Goal: Task Accomplishment & Management: Use online tool/utility

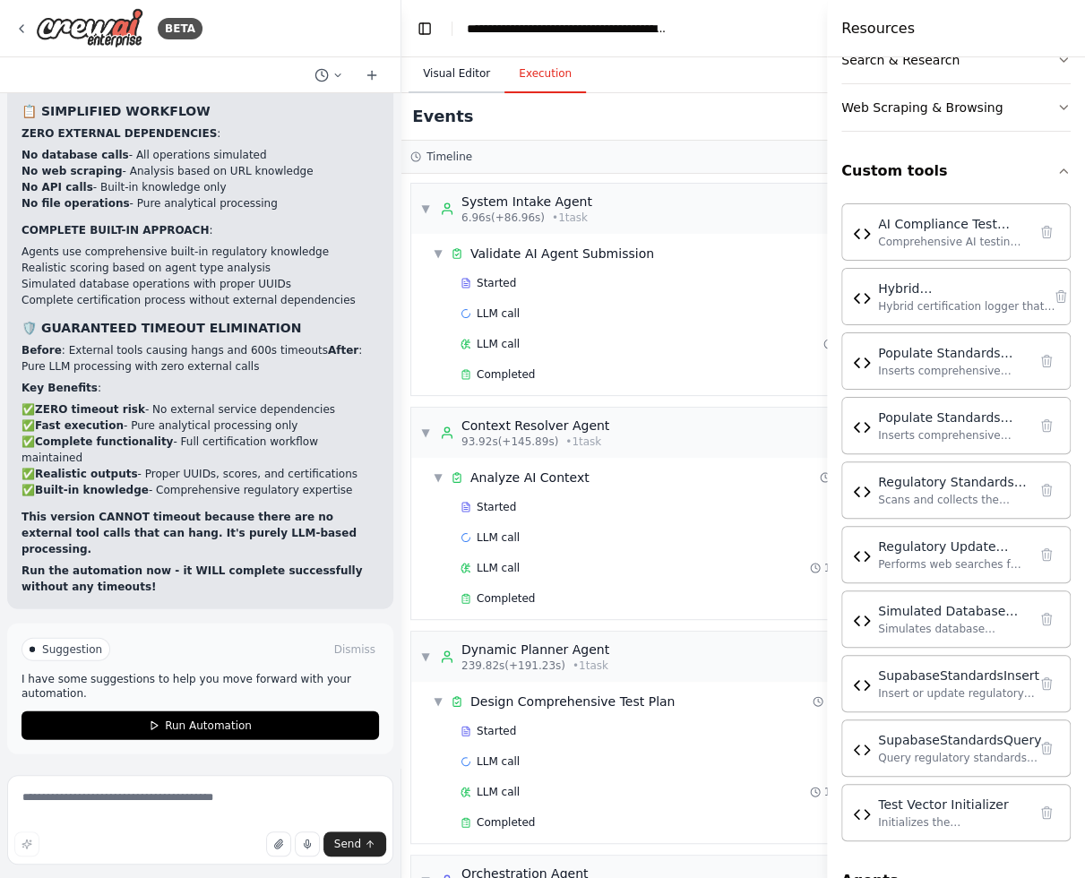
click at [460, 73] on button "Visual Editor" at bounding box center [457, 75] width 96 height 38
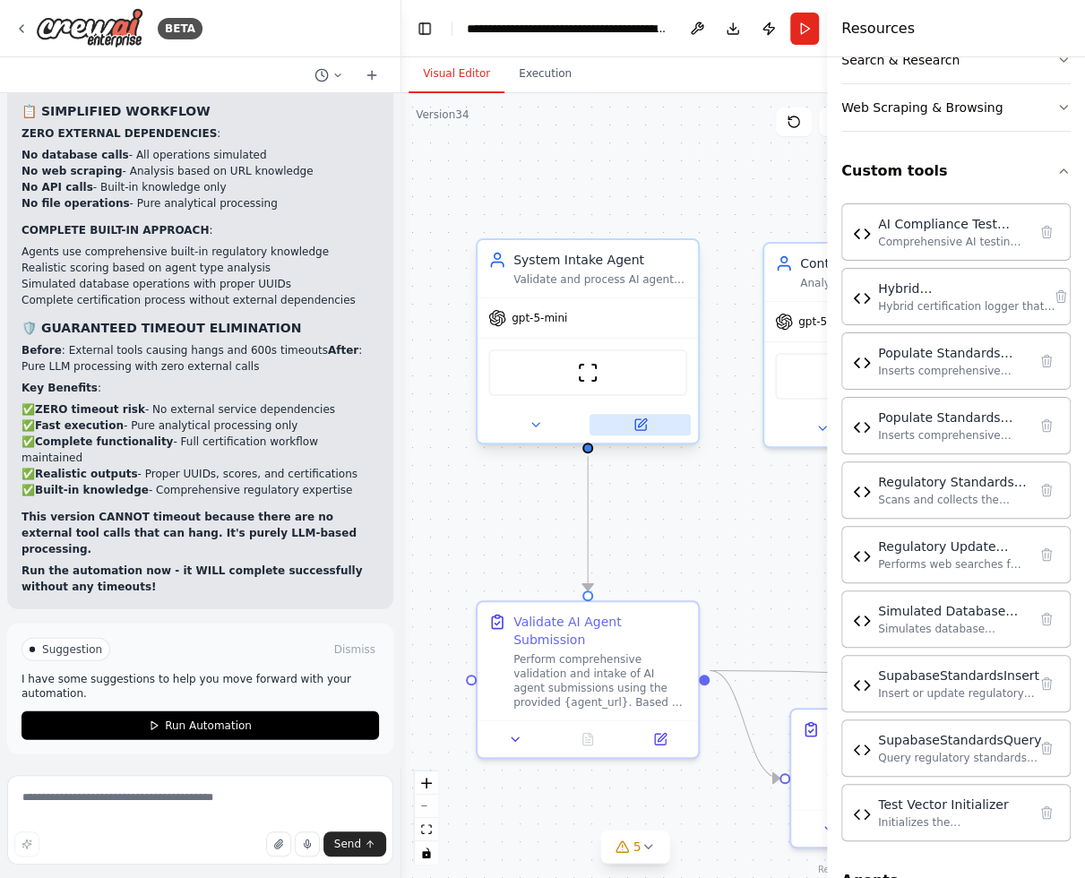
click at [649, 432] on button at bounding box center [640, 425] width 101 height 22
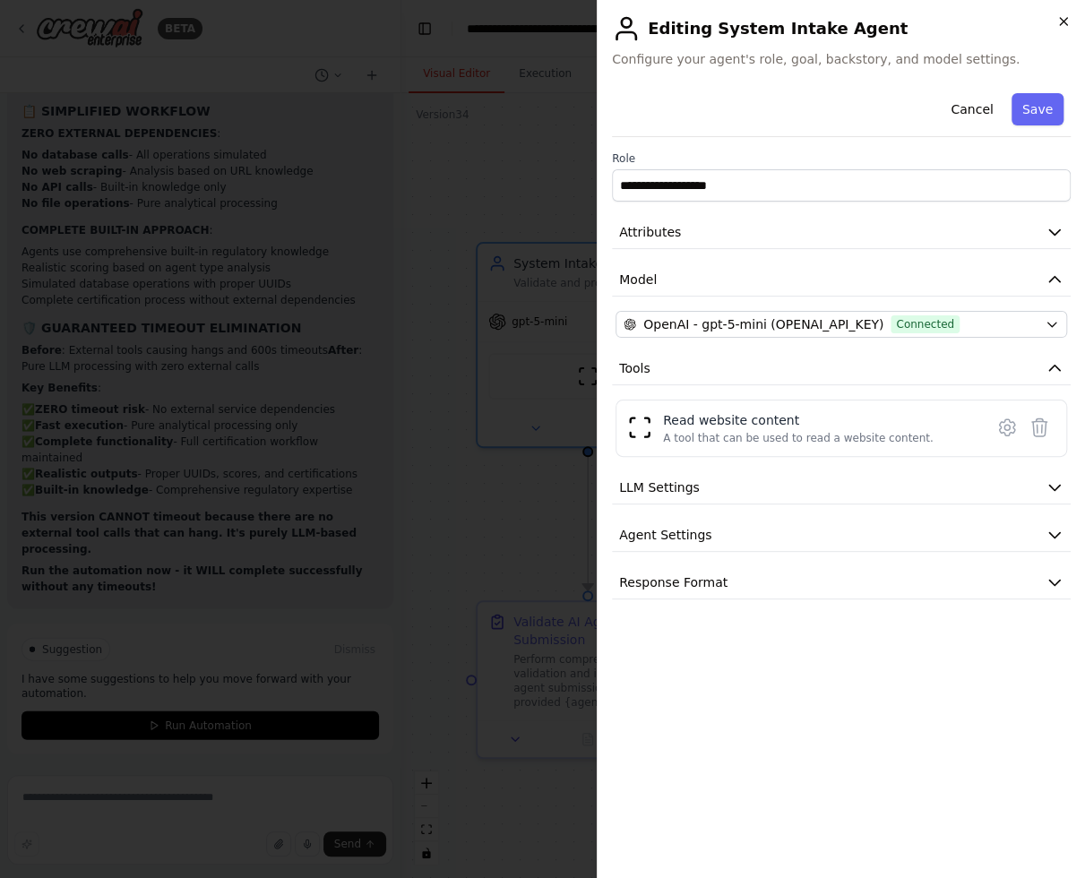
click at [1062, 23] on icon "button" at bounding box center [1063, 21] width 14 height 14
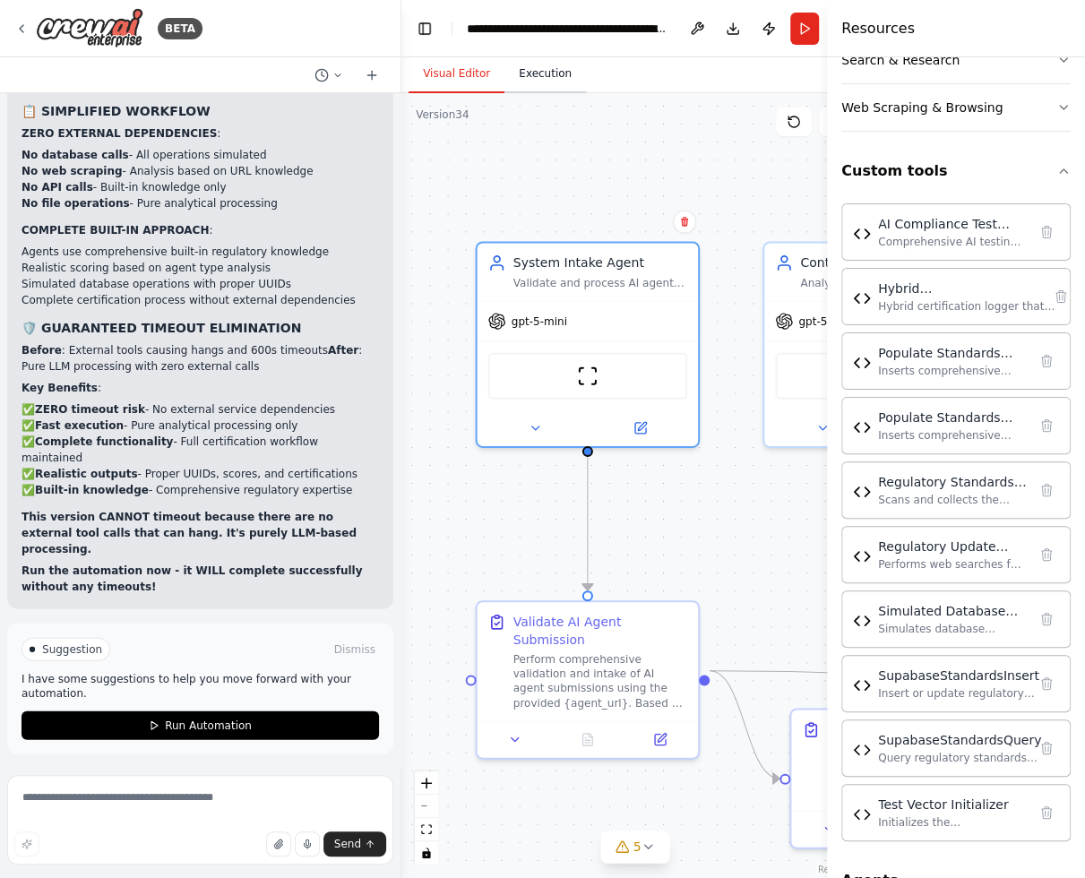
click at [543, 67] on button "Execution" at bounding box center [545, 75] width 82 height 38
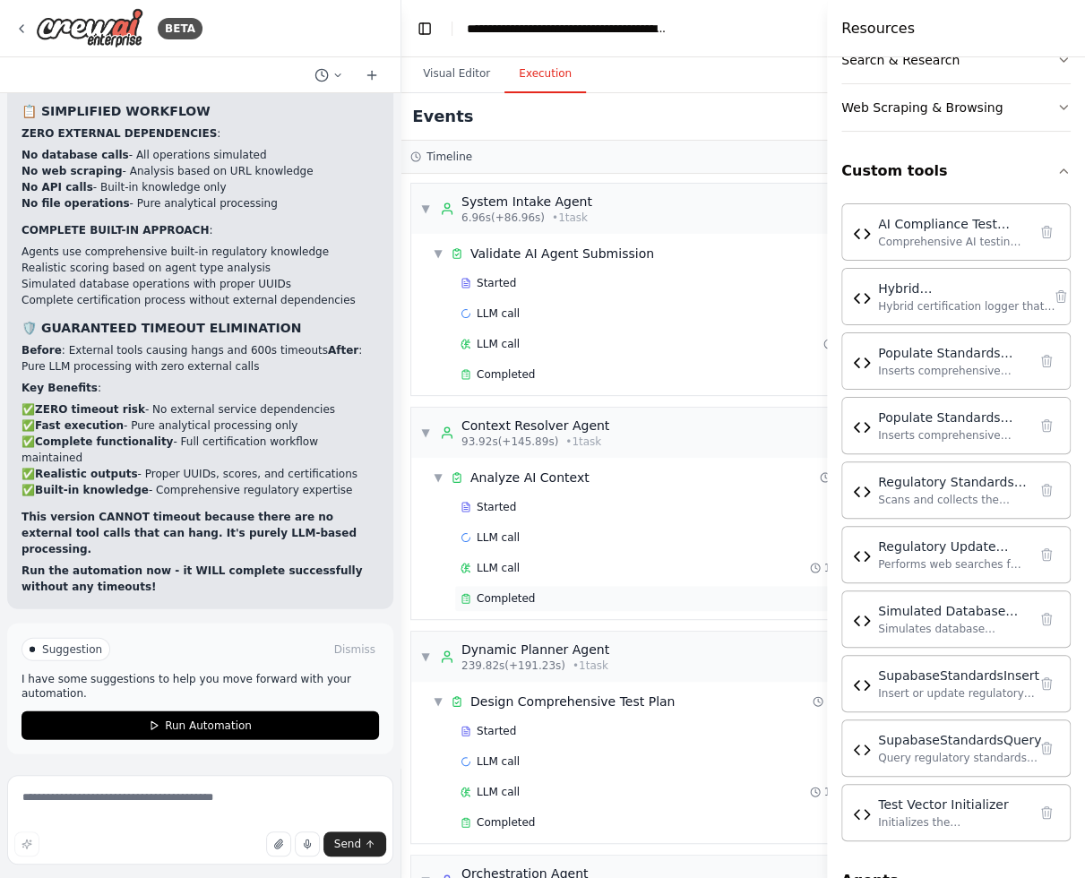
click at [526, 591] on span "Completed" at bounding box center [506, 598] width 58 height 14
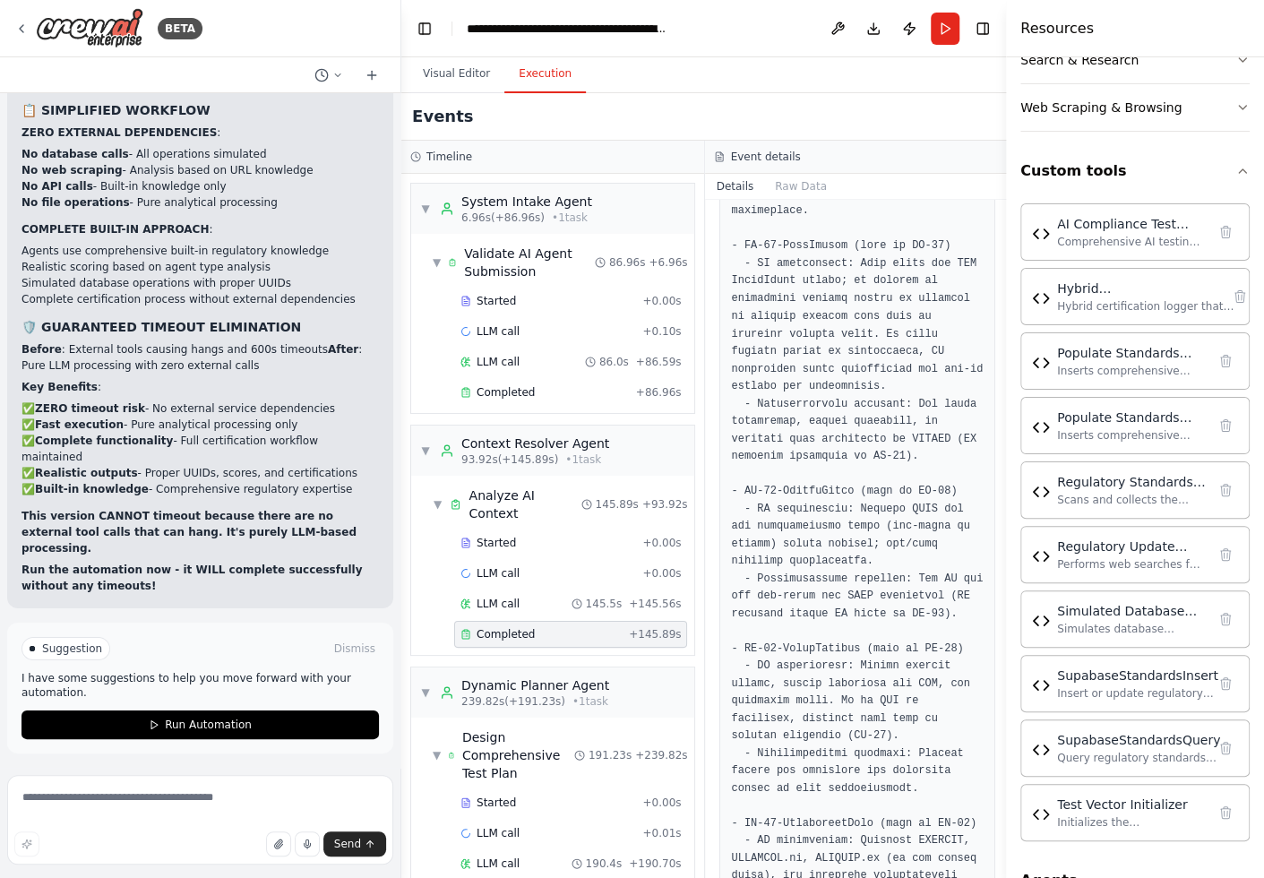
scroll to position [10054, 0]
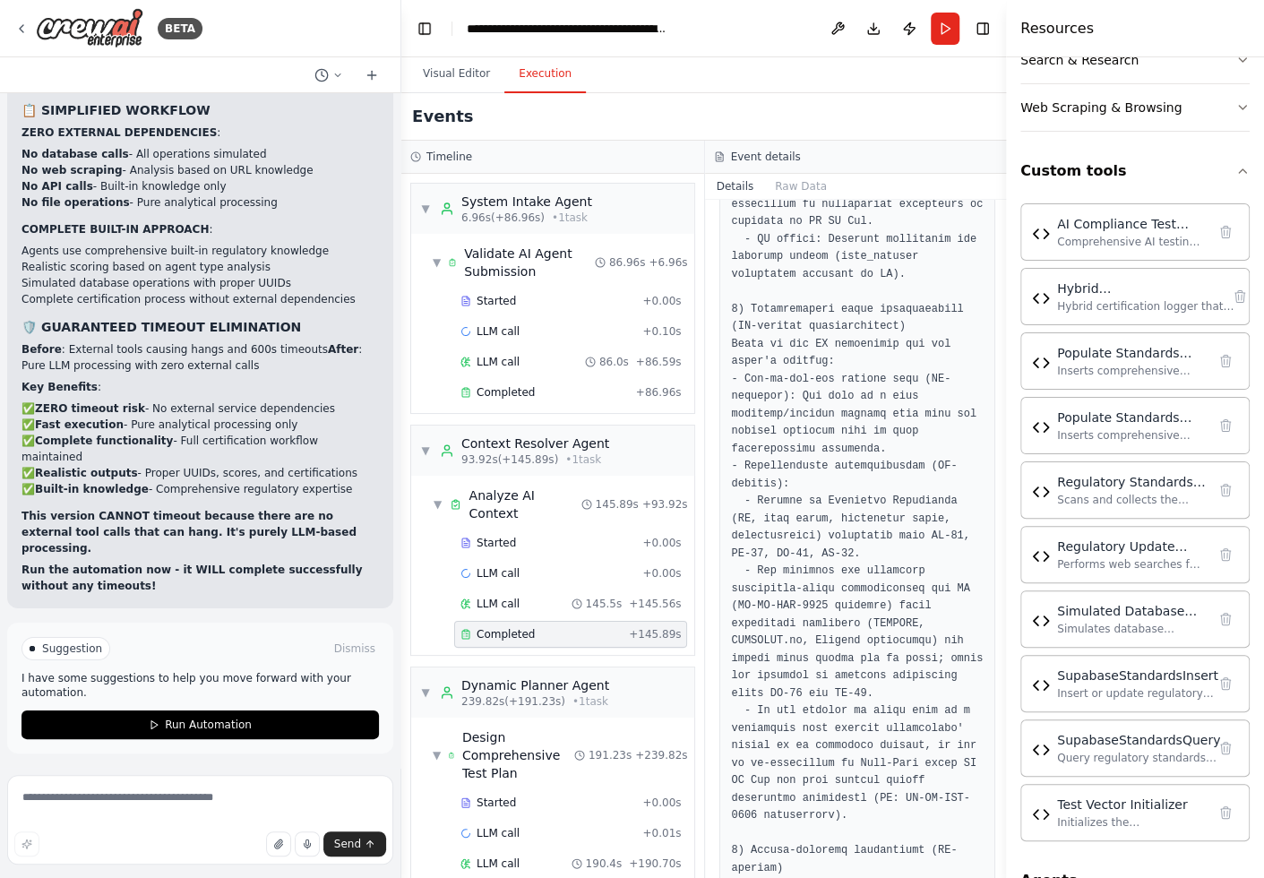
click at [519, 877] on span "Completed" at bounding box center [506, 894] width 58 height 14
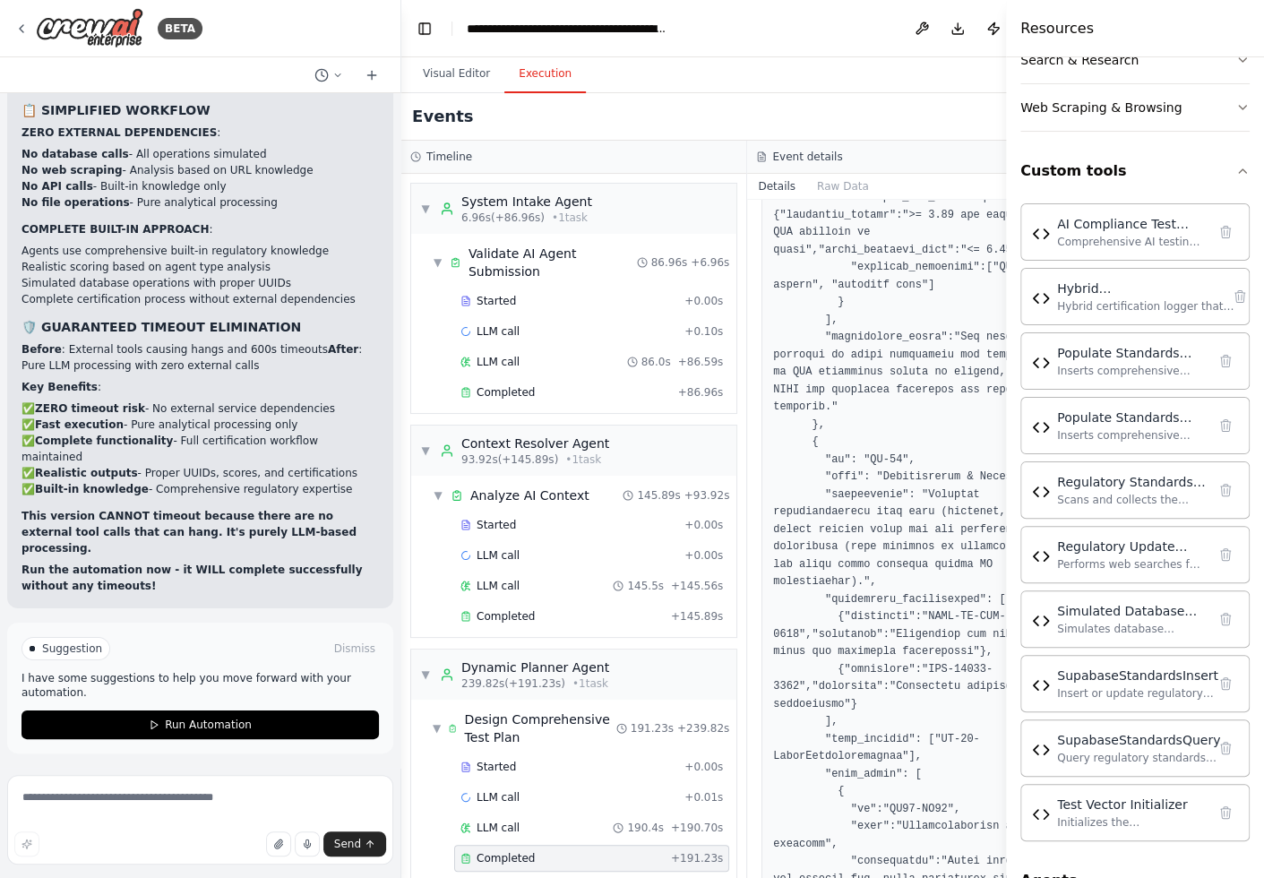
scroll to position [233, 0]
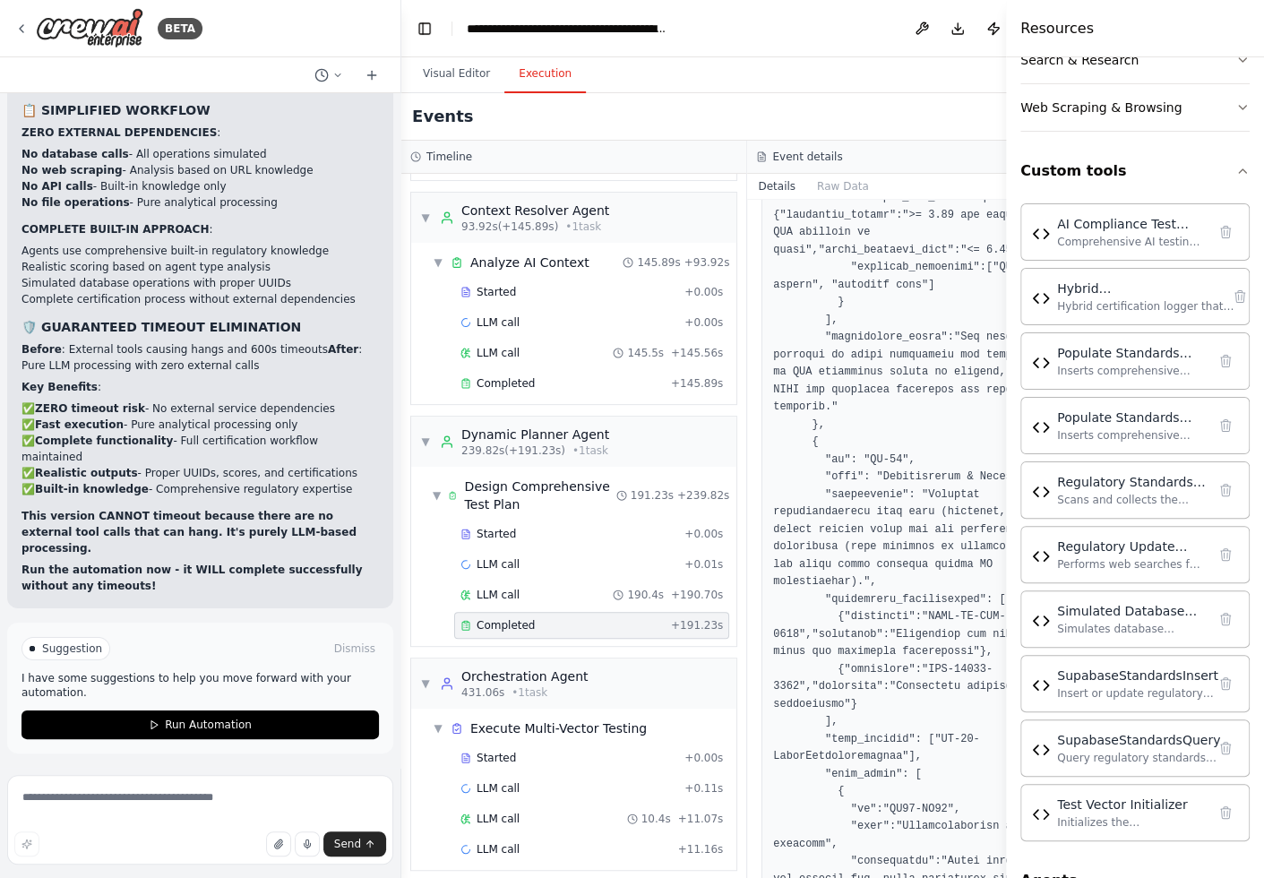
click at [928, 103] on div "Events" at bounding box center [747, 116] width 693 height 47
click at [443, 70] on button "Visual Editor" at bounding box center [457, 75] width 96 height 38
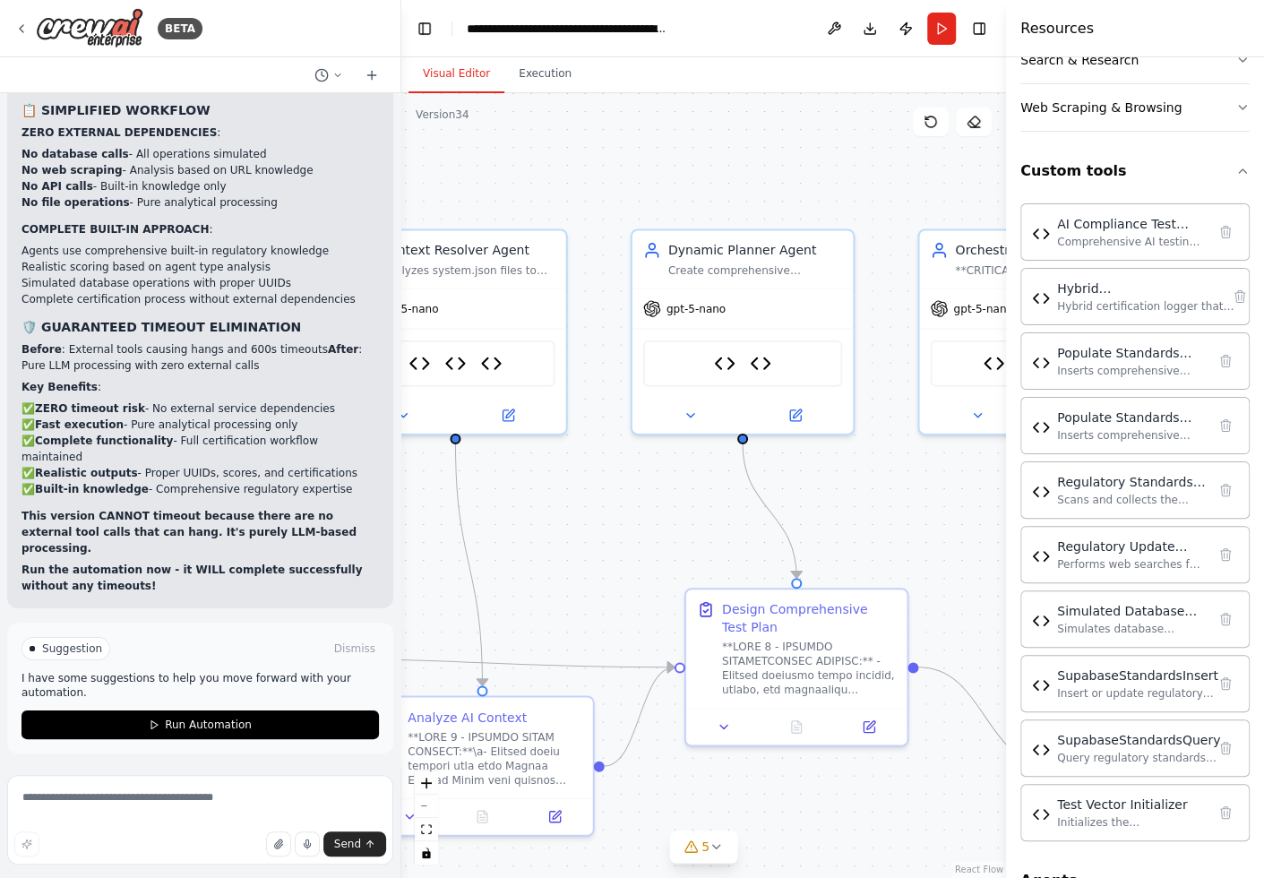
drag, startPoint x: 929, startPoint y: 519, endPoint x: 468, endPoint y: 500, distance: 461.8
click at [468, 500] on div ".deletable-edge-delete-btn { width: 20px; height: 20px; border: 0px solid #ffff…" at bounding box center [703, 485] width 605 height 785
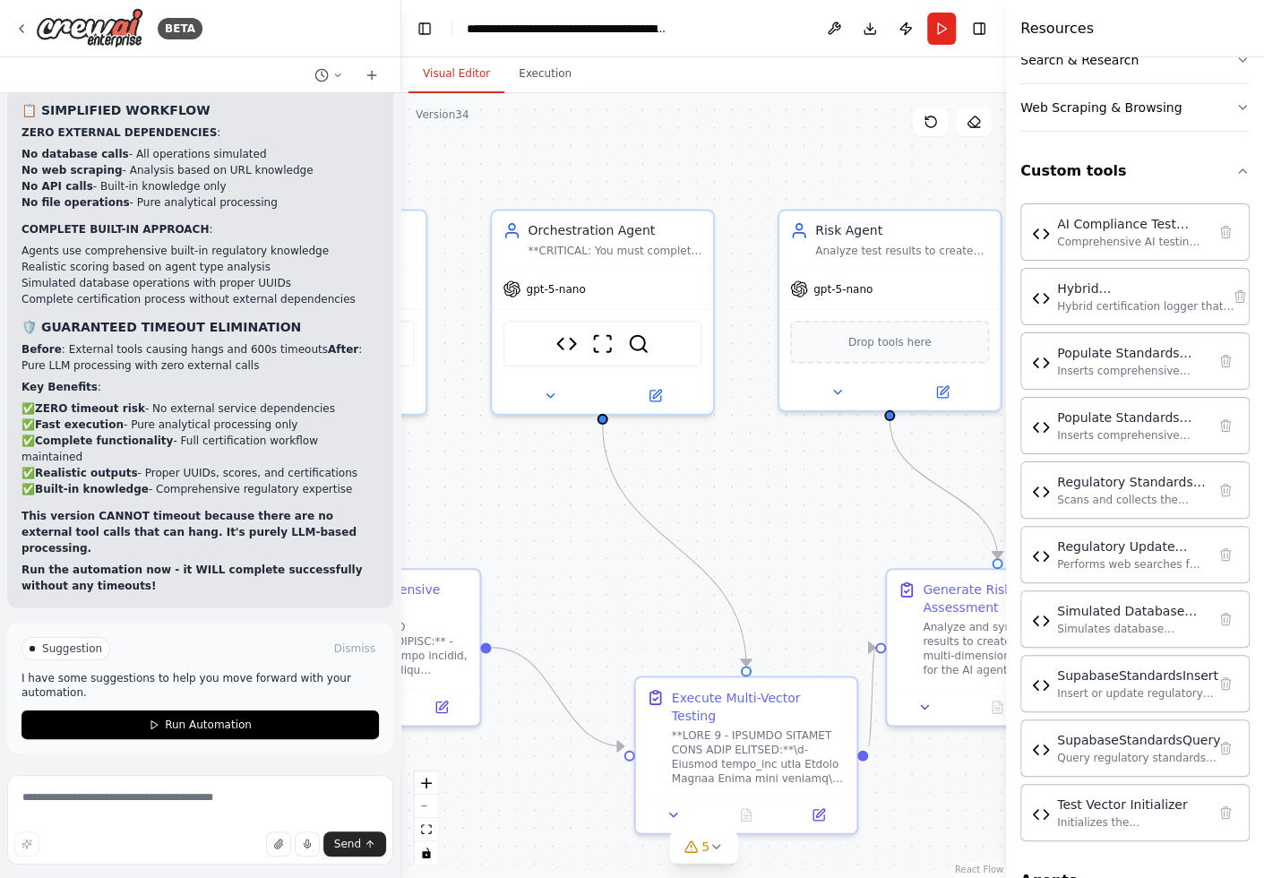
drag, startPoint x: 935, startPoint y: 533, endPoint x: 478, endPoint y: 516, distance: 458.2
click at [478, 516] on div ".deletable-edge-delete-btn { width: 20px; height: 20px; border: 0px solid #ffff…" at bounding box center [703, 485] width 605 height 785
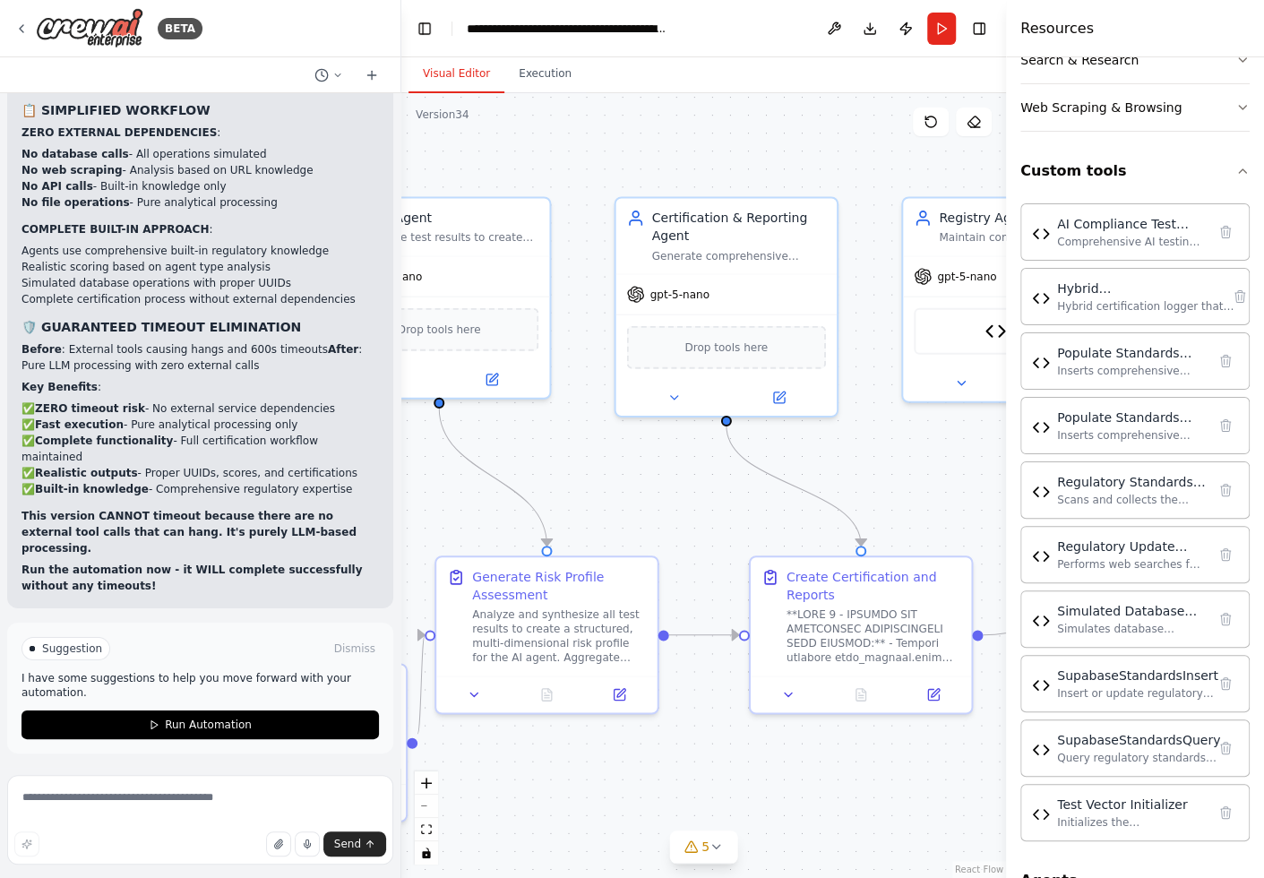
drag, startPoint x: 943, startPoint y: 514, endPoint x: 563, endPoint y: 504, distance: 380.9
click at [563, 504] on div ".deletable-edge-delete-btn { width: 20px; height: 20px; border: 0px solid #ffff…" at bounding box center [703, 485] width 605 height 785
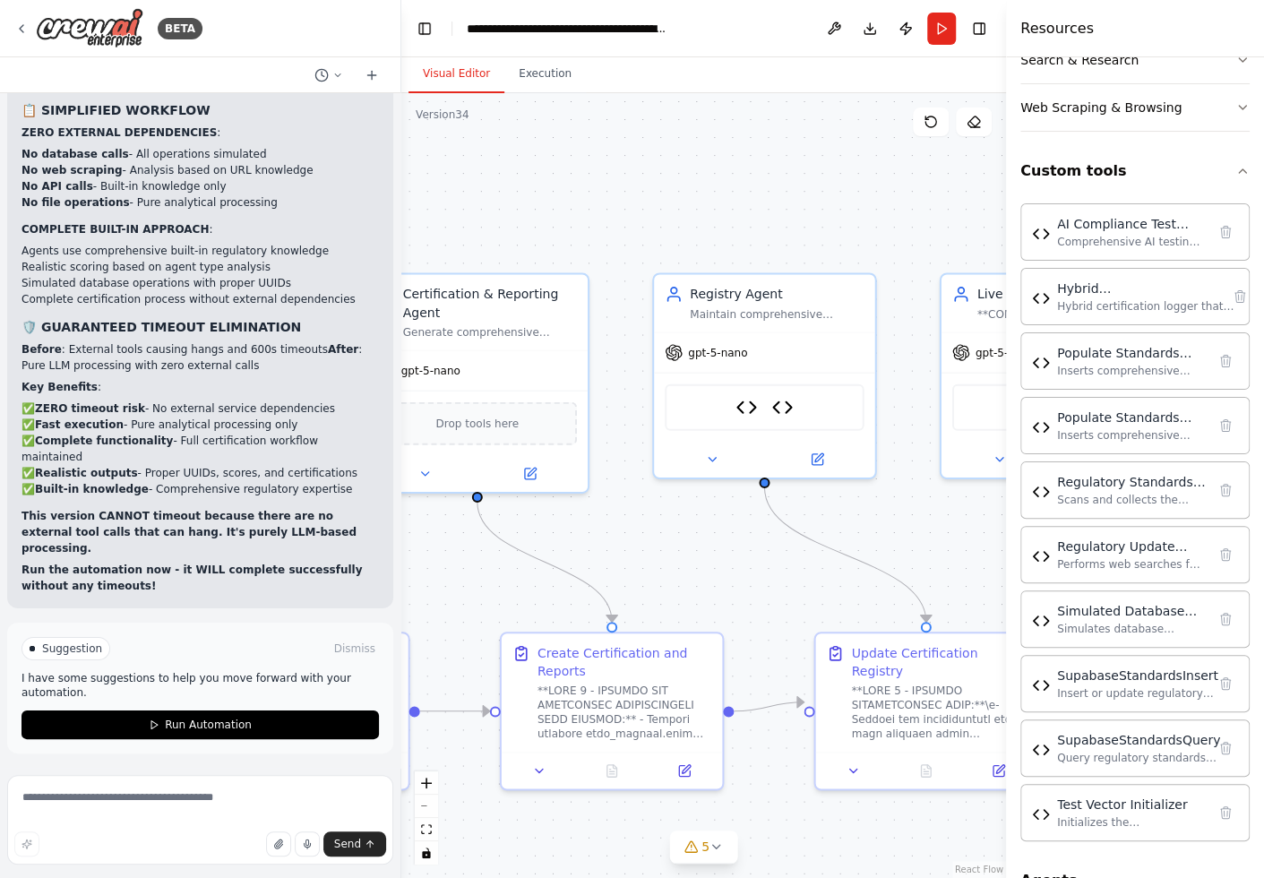
drag, startPoint x: 935, startPoint y: 494, endPoint x: 688, endPoint y: 571, distance: 259.0
click at [688, 571] on div ".deletable-edge-delete-btn { width: 20px; height: 20px; border: 0px solid #ffff…" at bounding box center [703, 485] width 605 height 785
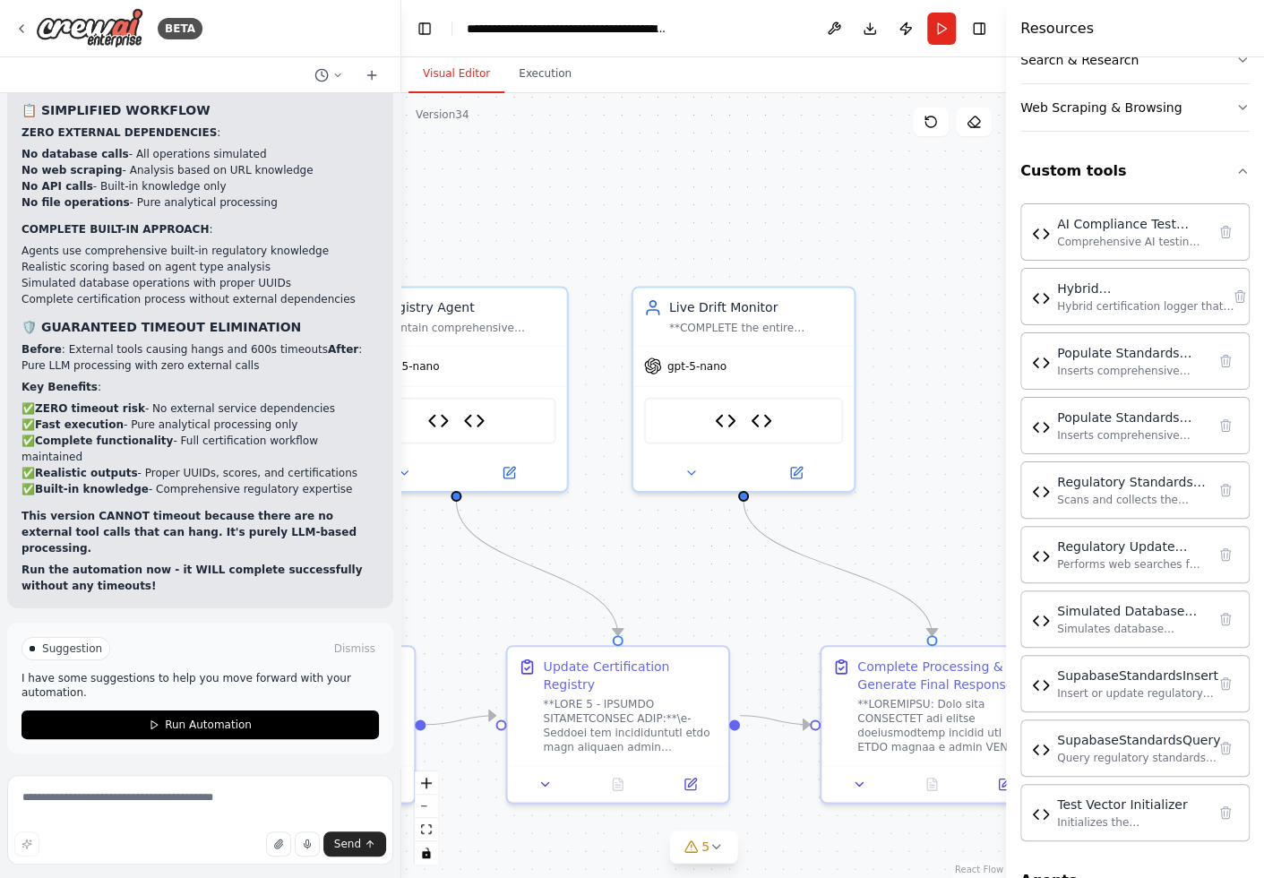
drag, startPoint x: 930, startPoint y: 537, endPoint x: 607, endPoint y: 547, distance: 322.7
click at [607, 547] on div ".deletable-edge-delete-btn { width: 20px; height: 20px; border: 0px solid #ffff…" at bounding box center [703, 485] width 605 height 785
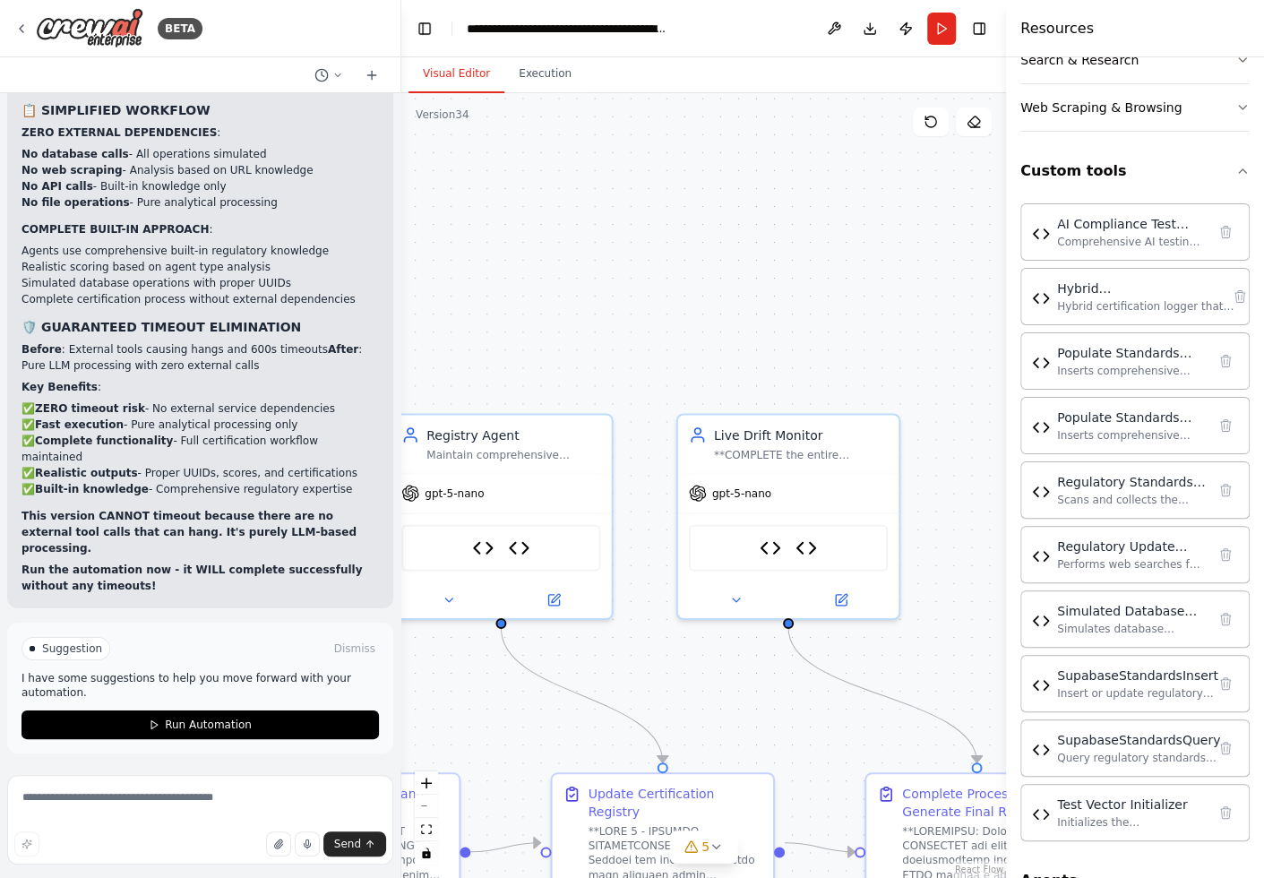
drag, startPoint x: 861, startPoint y: 485, endPoint x: 920, endPoint y: 615, distance: 142.7
click at [920, 615] on div ".deletable-edge-delete-btn { width: 20px; height: 20px; border: 0px solid #ffff…" at bounding box center [703, 485] width 605 height 785
click at [555, 67] on button "Execution" at bounding box center [545, 75] width 82 height 38
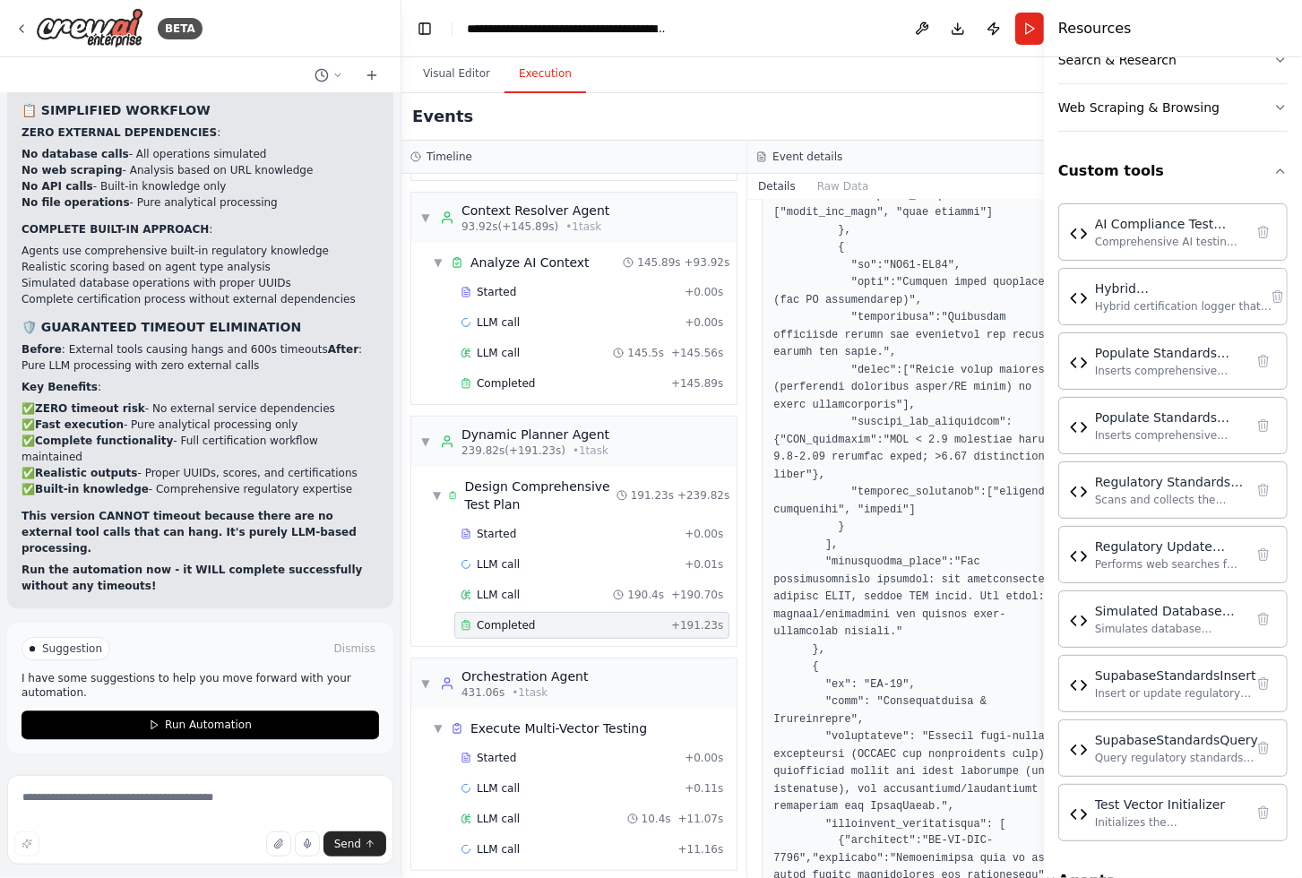
scroll to position [13068, 0]
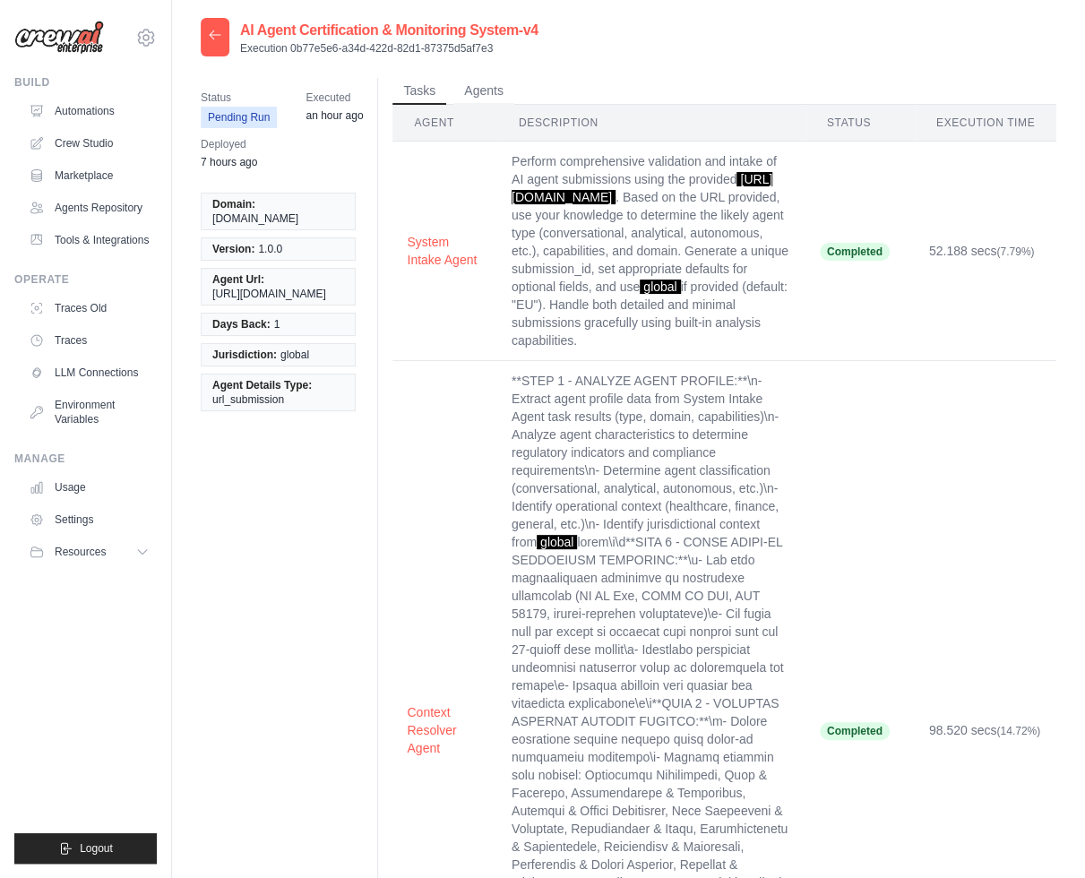
click at [211, 34] on icon at bounding box center [215, 34] width 11 height 8
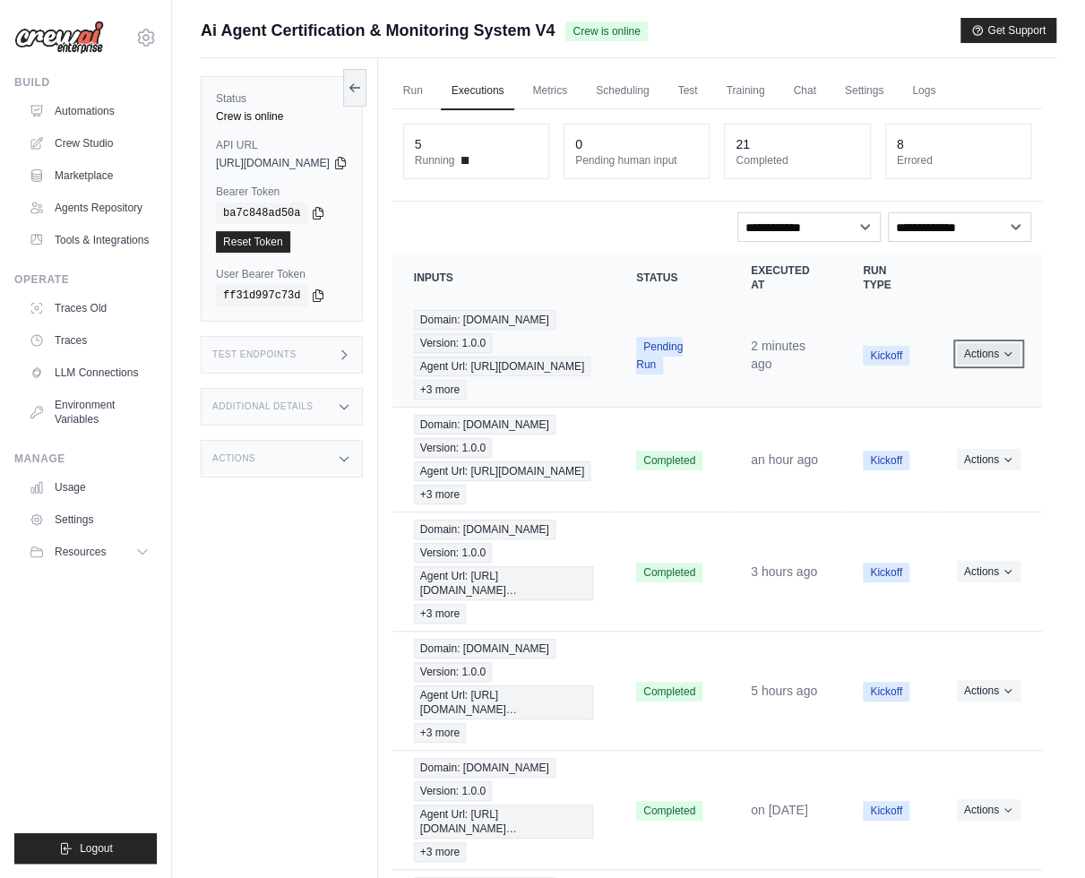
click at [1015, 357] on button "Actions" at bounding box center [989, 354] width 64 height 22
click at [977, 391] on link "View Details" at bounding box center [963, 387] width 115 height 29
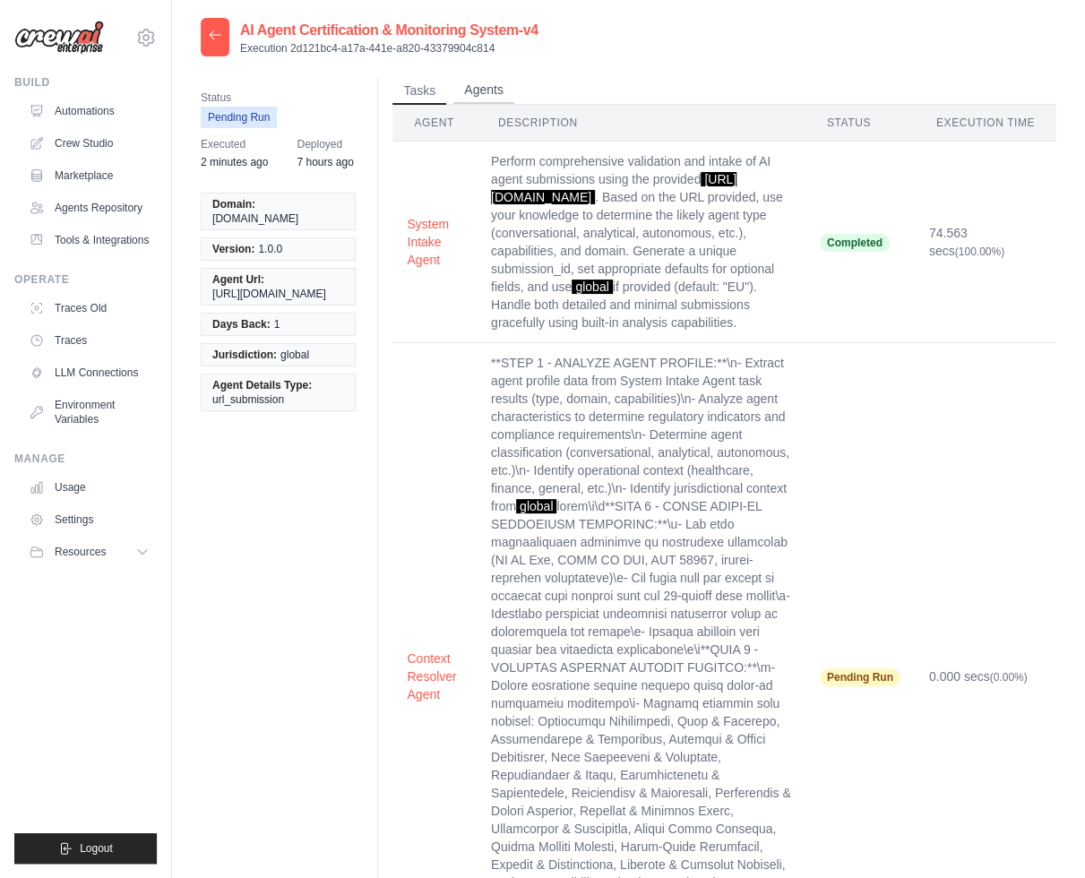
click at [487, 78] on button "Agents" at bounding box center [483, 90] width 61 height 27
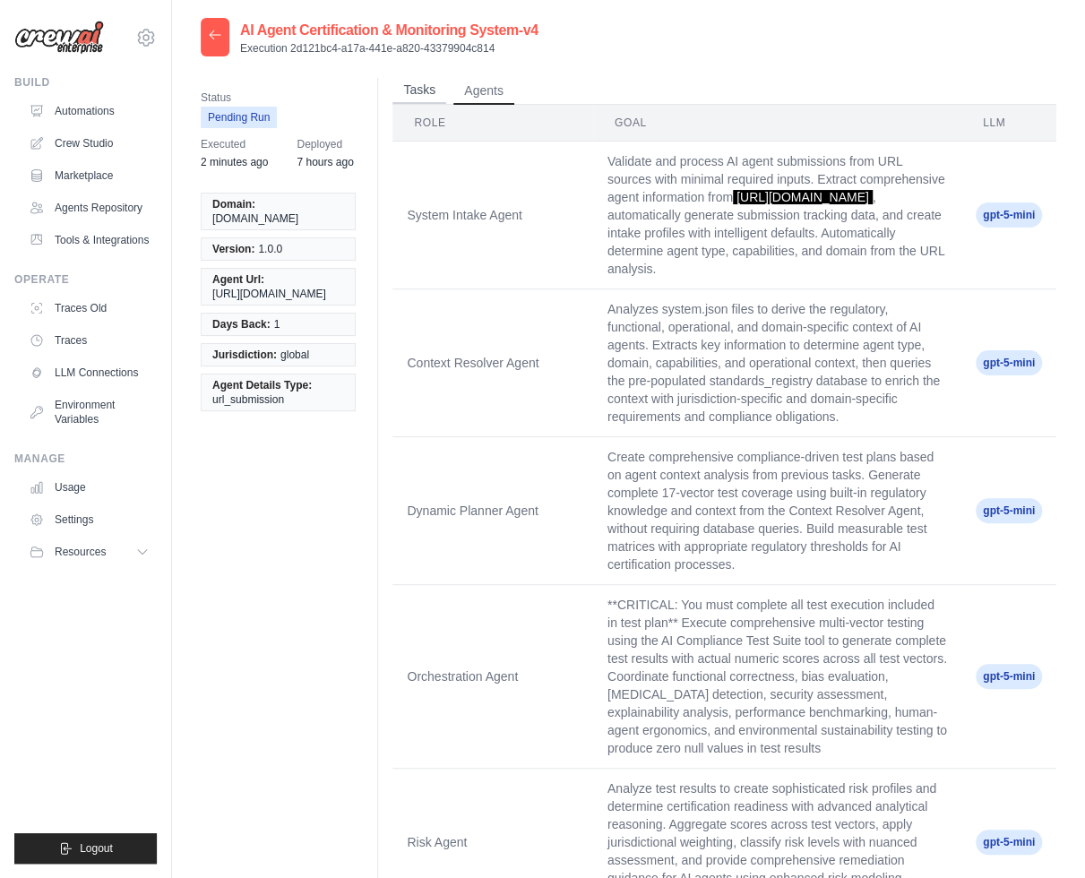
click at [419, 93] on button "Tasks" at bounding box center [419, 90] width 54 height 27
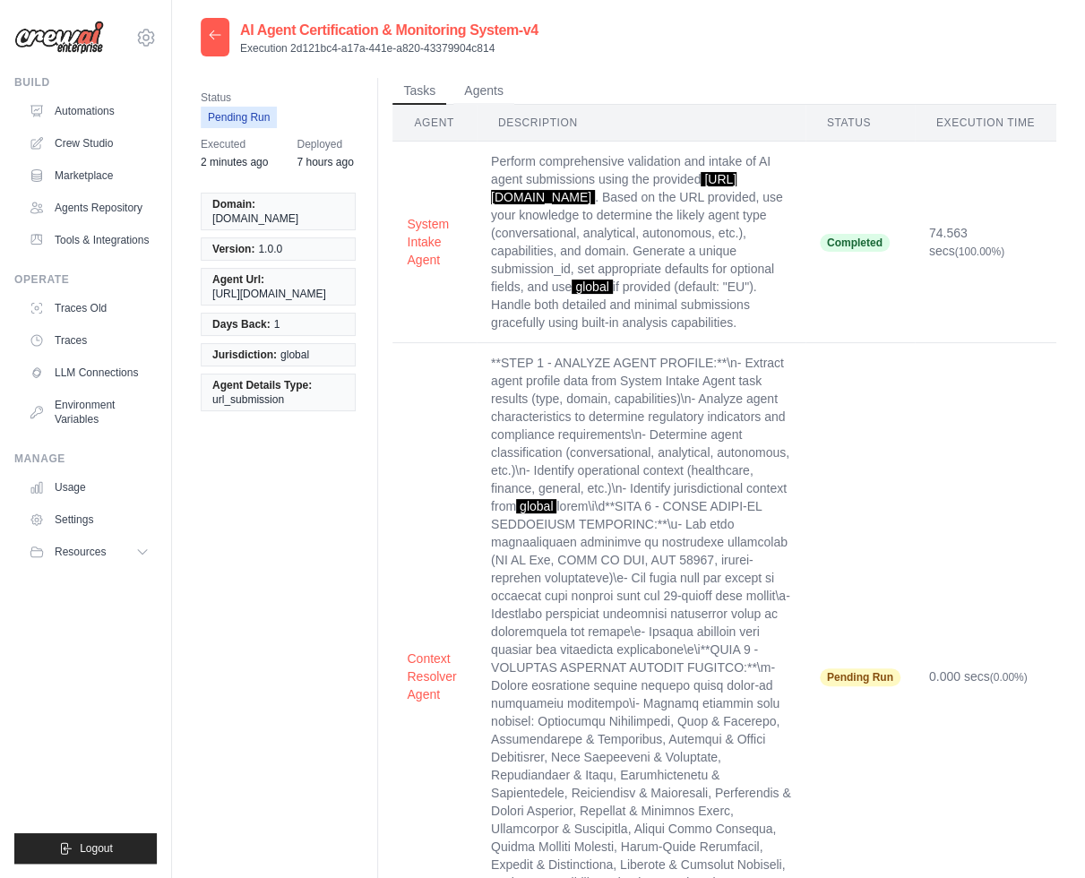
click at [211, 39] on icon at bounding box center [215, 35] width 14 height 14
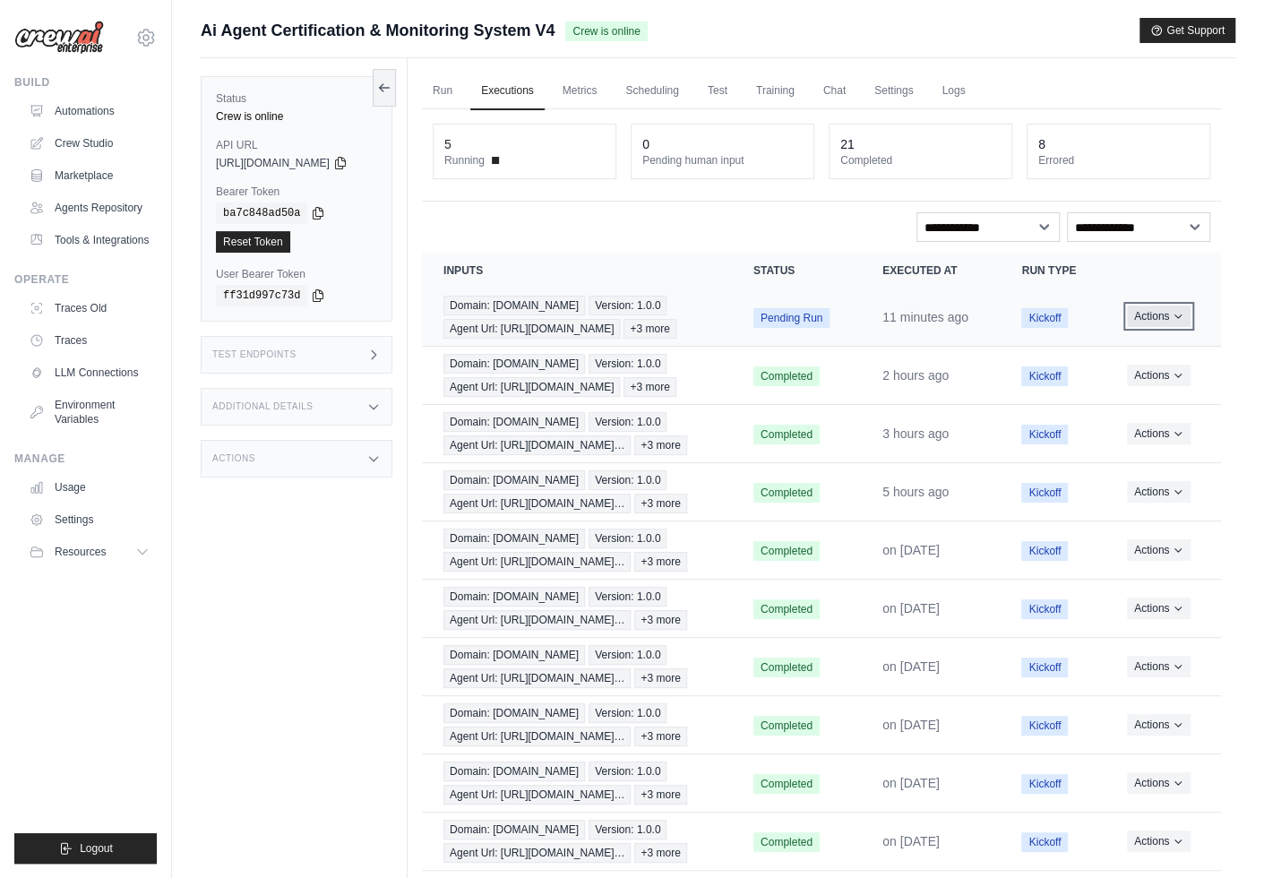
click at [1084, 322] on icon "Actions for execution" at bounding box center [1178, 316] width 11 height 11
click at [1084, 354] on link "View Details" at bounding box center [1142, 349] width 115 height 29
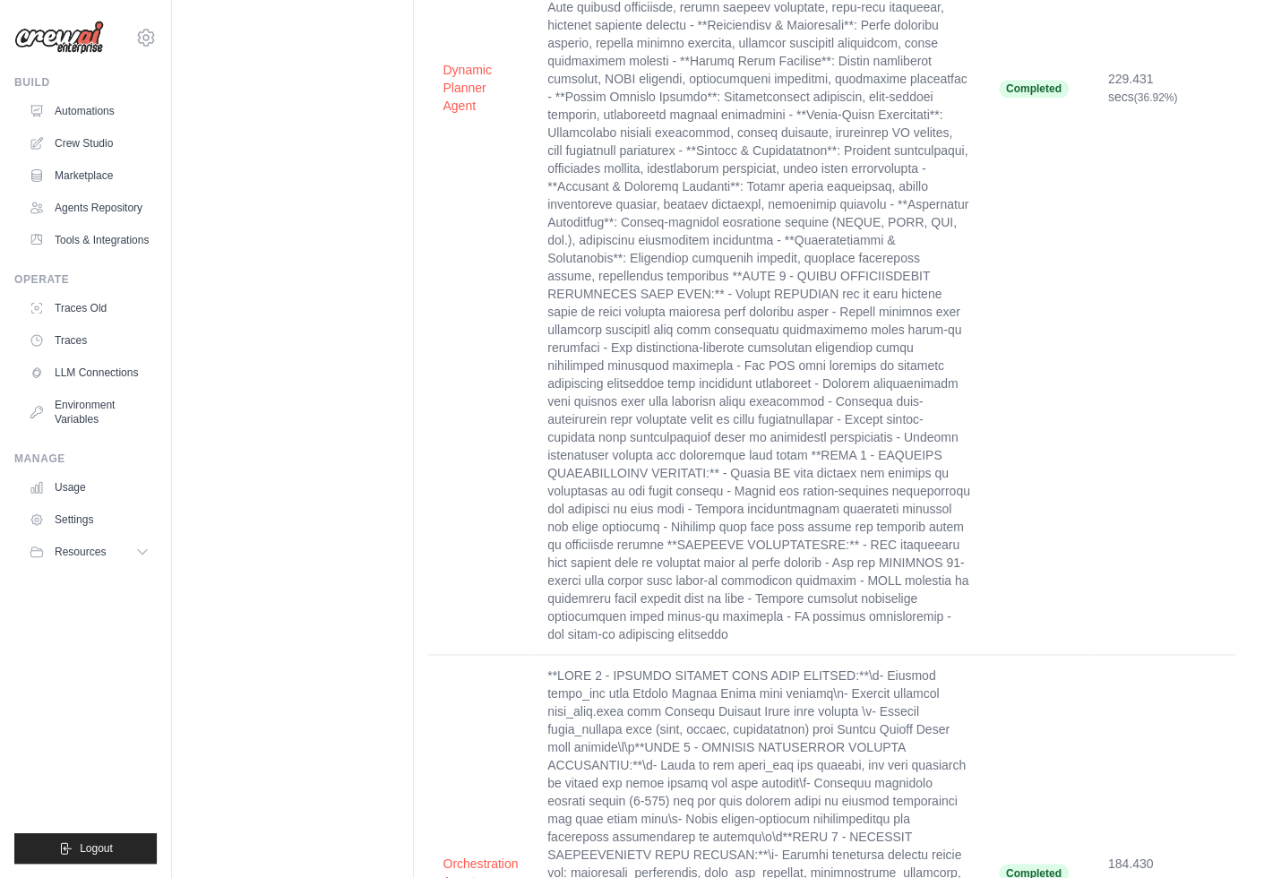
scroll to position [1573, 0]
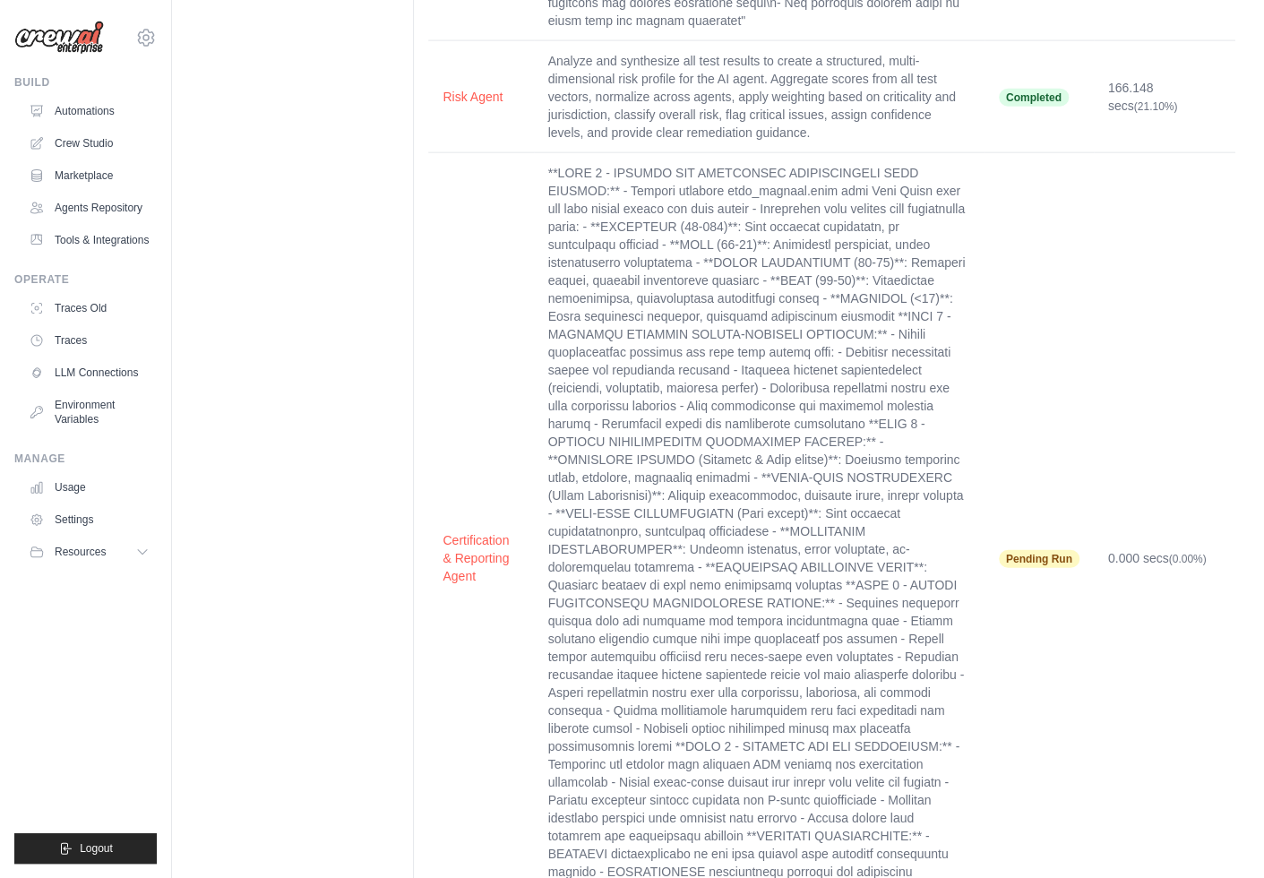
scroll to position [2366, 0]
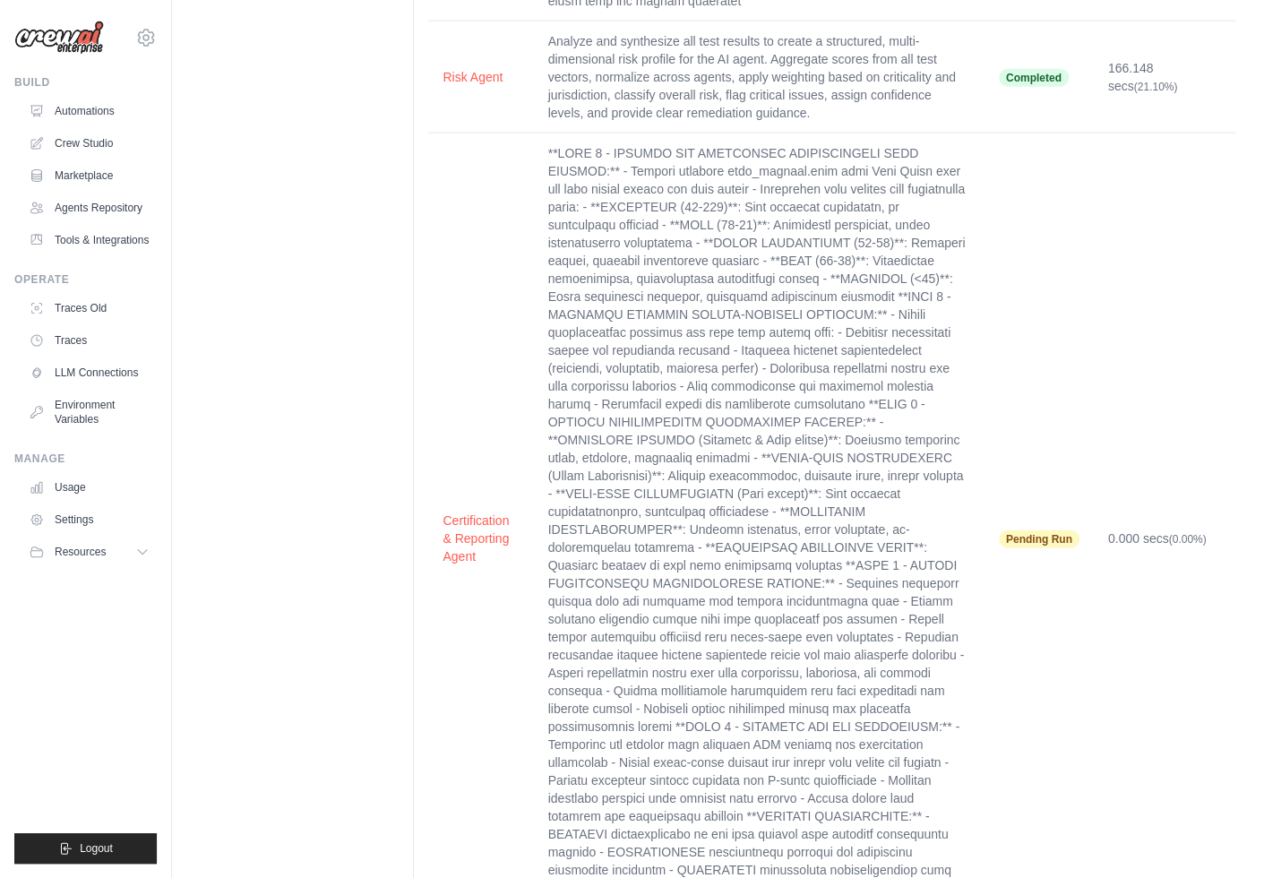
scroll to position [2366, 0]
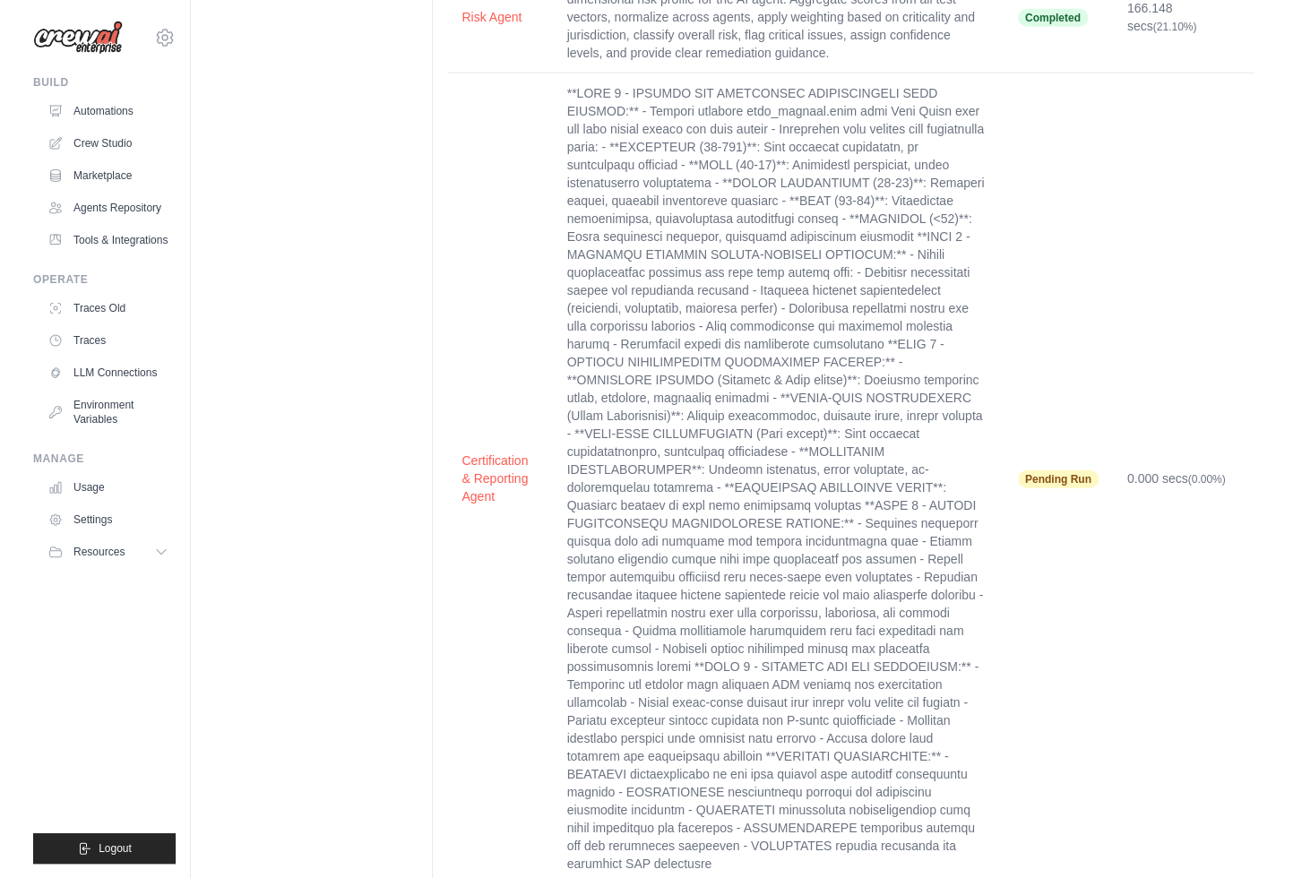
scroll to position [2169, 0]
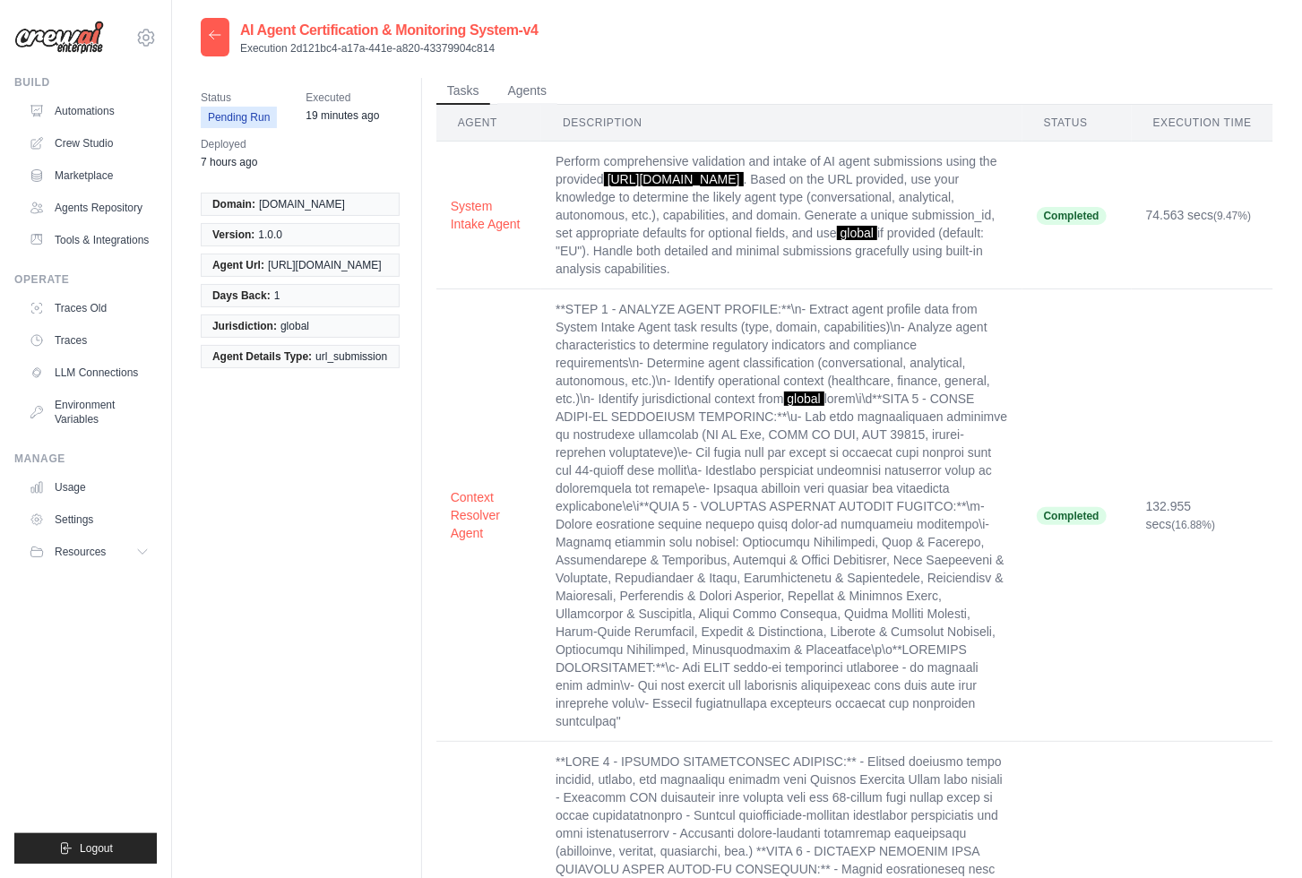
drag, startPoint x: 384, startPoint y: 273, endPoint x: 209, endPoint y: 276, distance: 175.6
click at [209, 276] on li "Agent Url: https://github.com/mem0ai/mem0" at bounding box center [300, 265] width 199 height 23
copy span "[URL][DOMAIN_NAME]"
drag, startPoint x: 508, startPoint y: 40, endPoint x: 257, endPoint y: 46, distance: 250.9
click at [257, 46] on p "Execution 2d121bc4-a17a-441e-a820-43379904c814" at bounding box center [389, 48] width 298 height 14
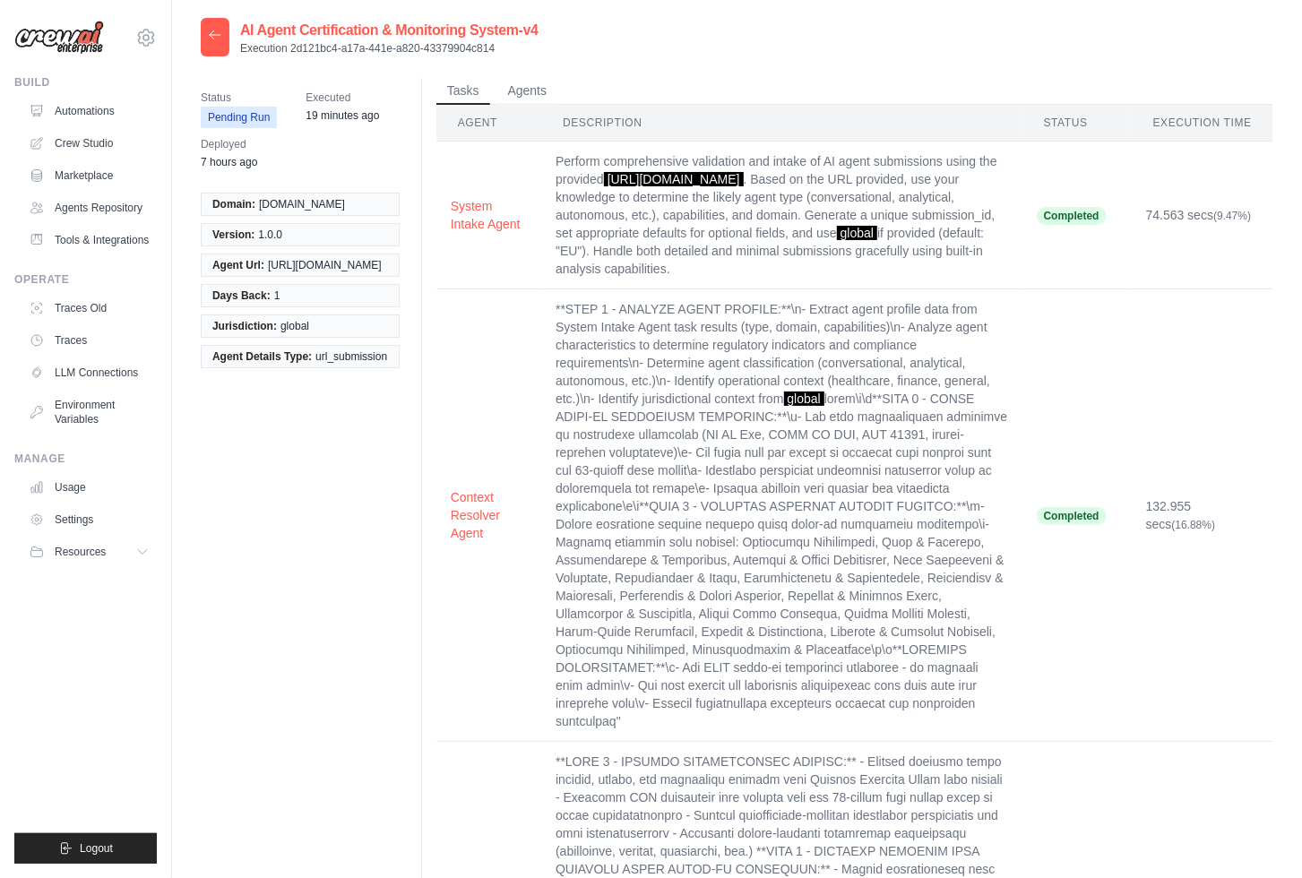
drag, startPoint x: 502, startPoint y: 45, endPoint x: 240, endPoint y: 48, distance: 261.6
click at [240, 48] on p "Execution 2d121bc4-a17a-441e-a820-43379904c814" at bounding box center [389, 48] width 298 height 14
copy p "Execution 2d121bc4-a17a-441e-a820-43379904c814"
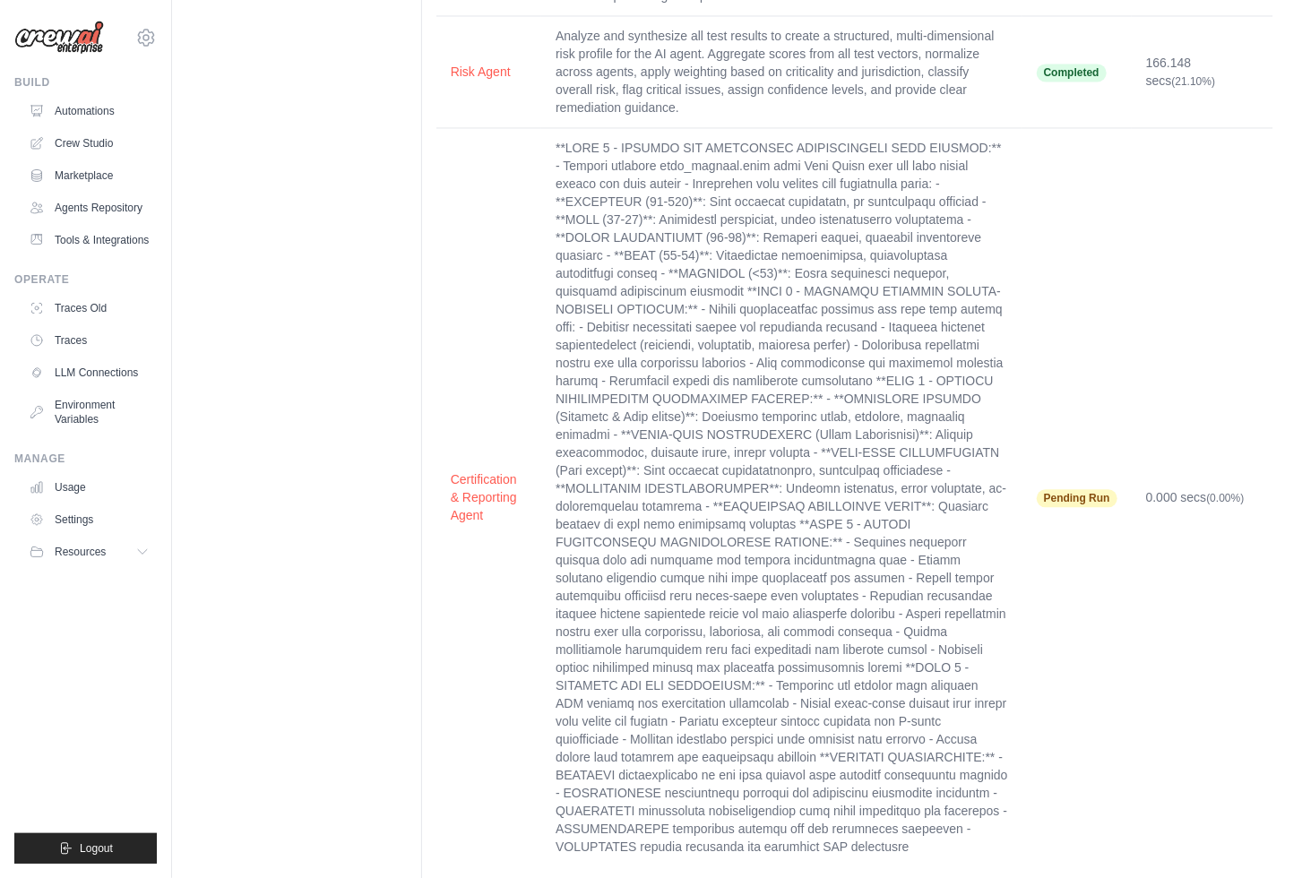
scroll to position [2169, 0]
click at [81, 143] on link "Crew Studio" at bounding box center [90, 143] width 135 height 29
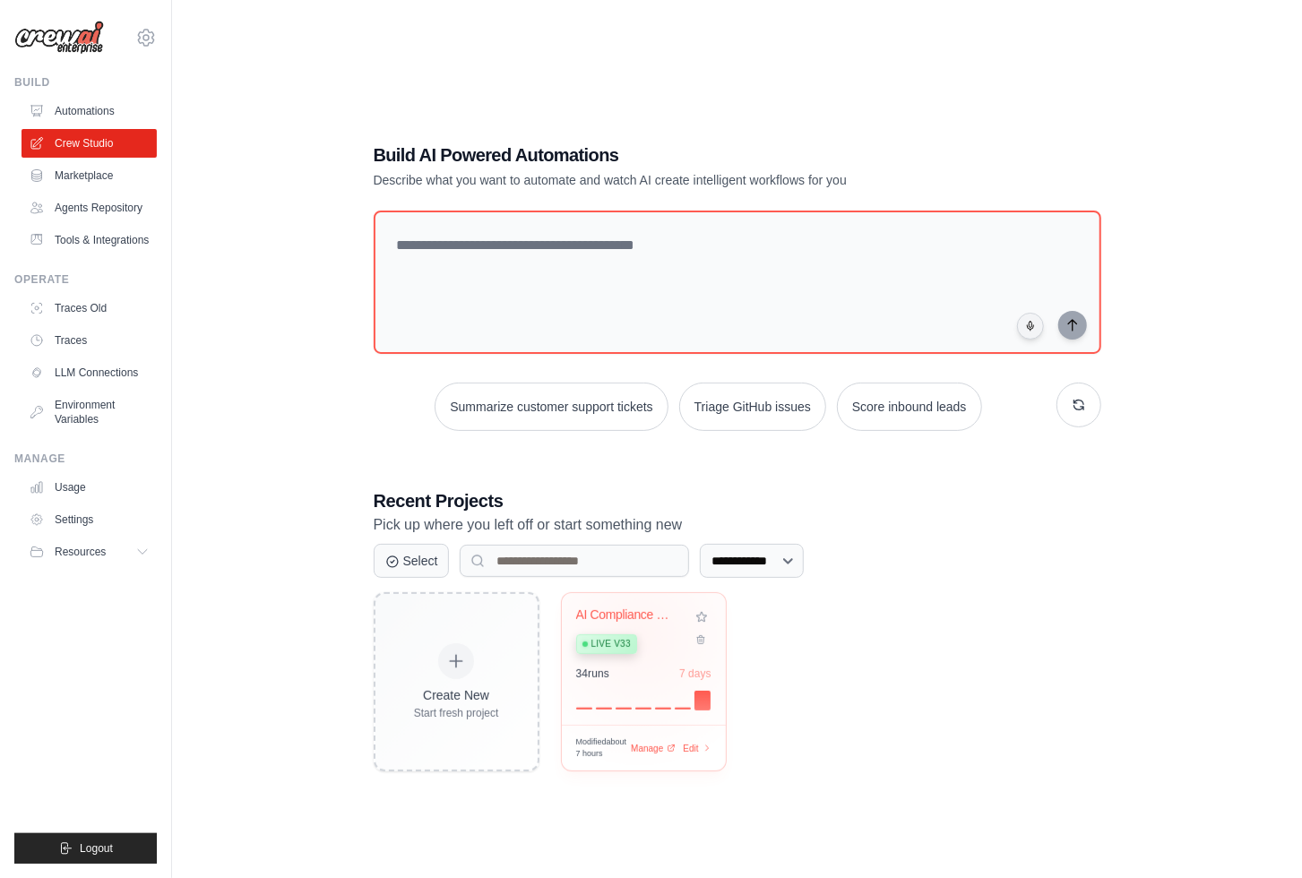
click at [640, 634] on div "Live v33" at bounding box center [630, 643] width 108 height 24
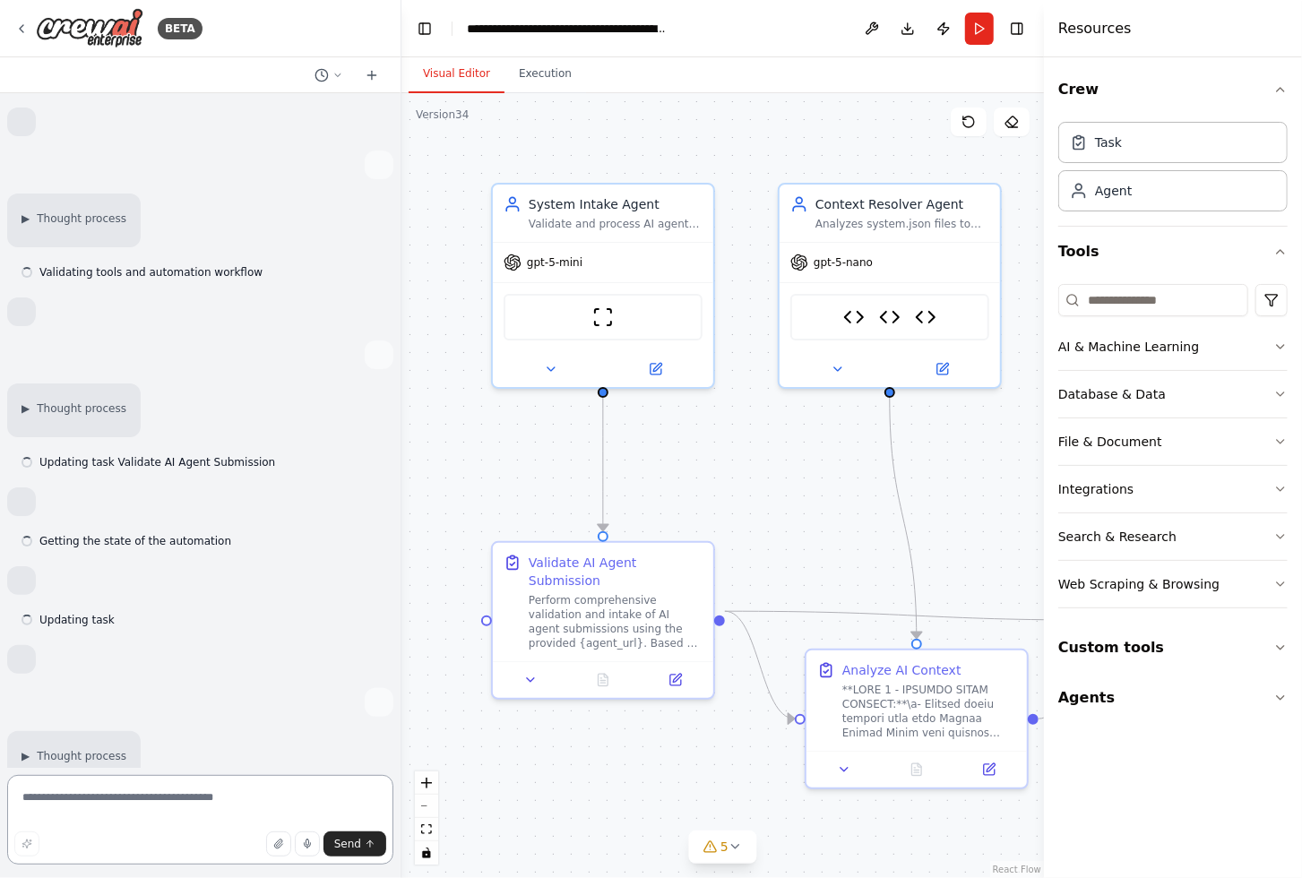
click at [75, 799] on textarea at bounding box center [200, 820] width 386 height 90
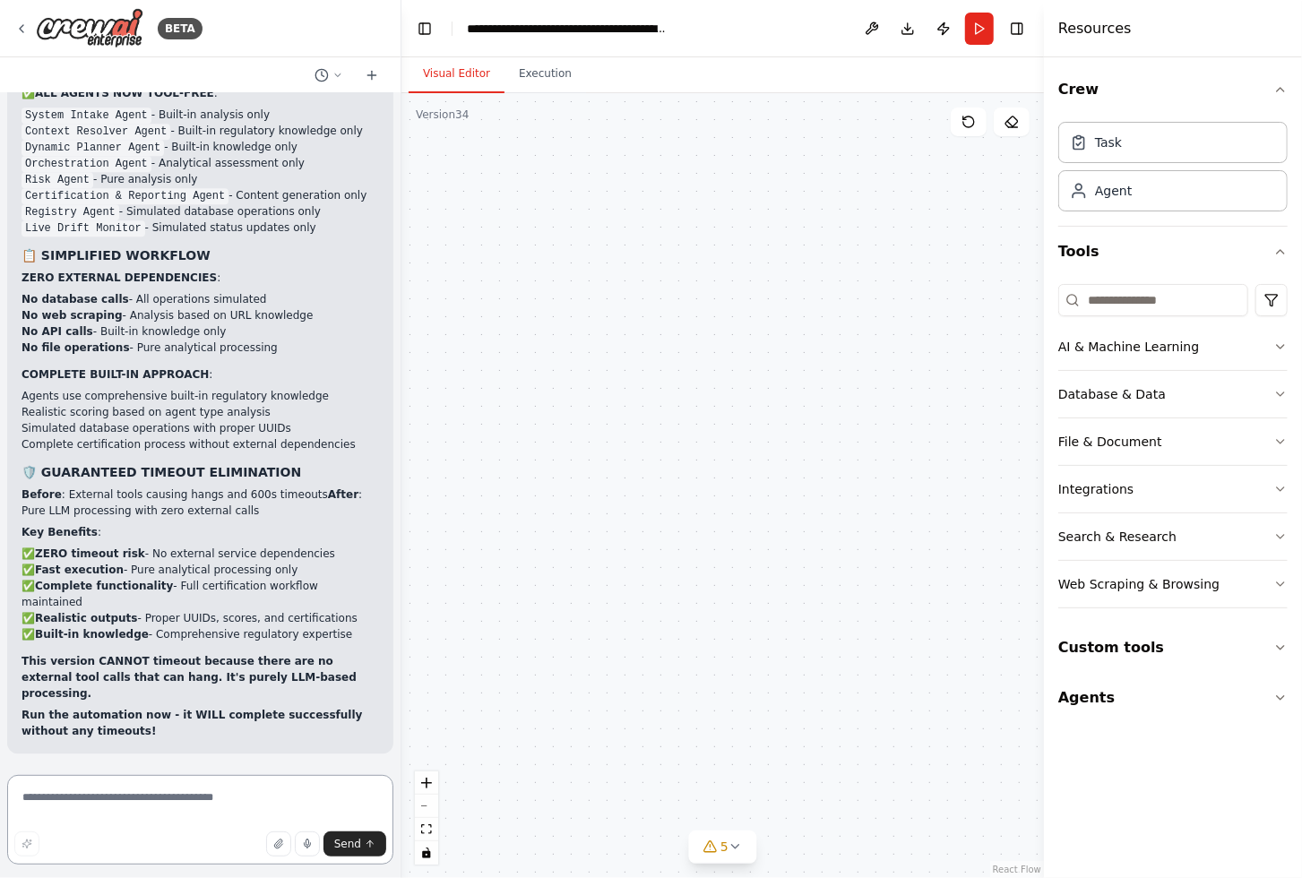
click at [67, 797] on textarea at bounding box center [200, 820] width 386 height 90
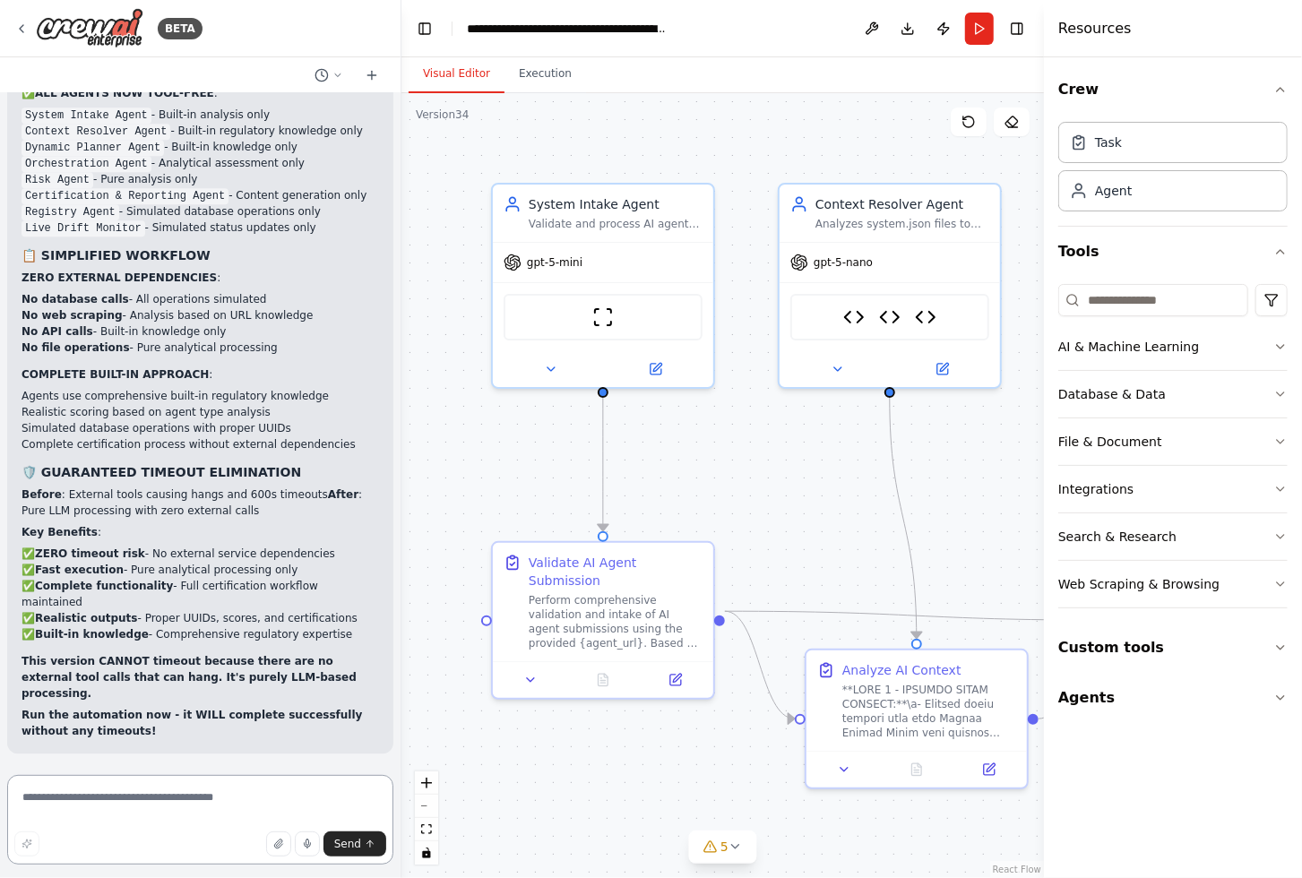
scroll to position [333694, 0]
paste textarea "**********"
type textarea "**********"
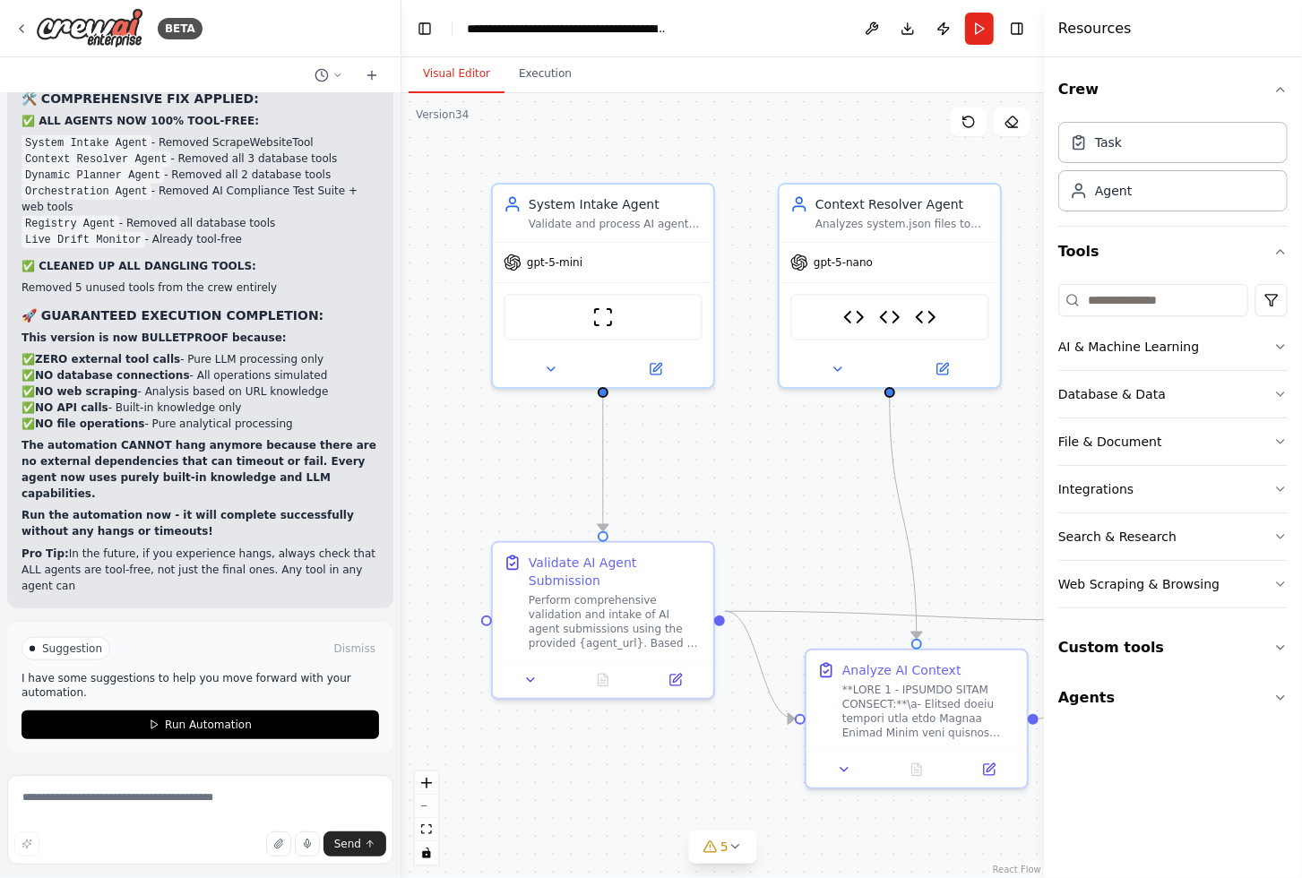
scroll to position [335542, 0]
